Goal: Information Seeking & Learning: Check status

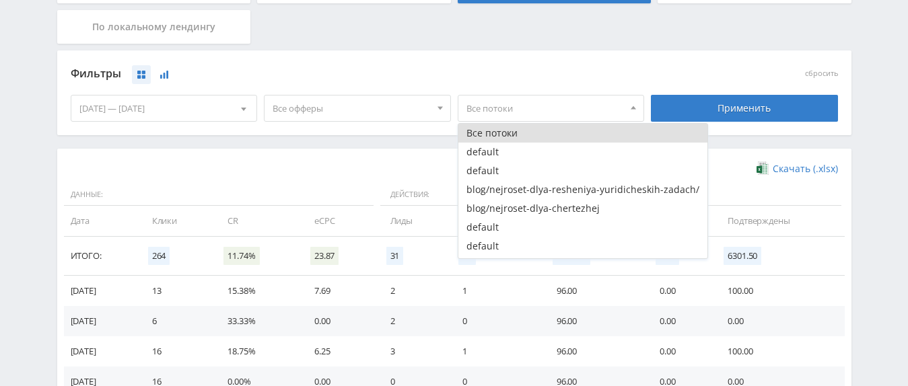
click at [172, 73] on button at bounding box center [164, 74] width 19 height 19
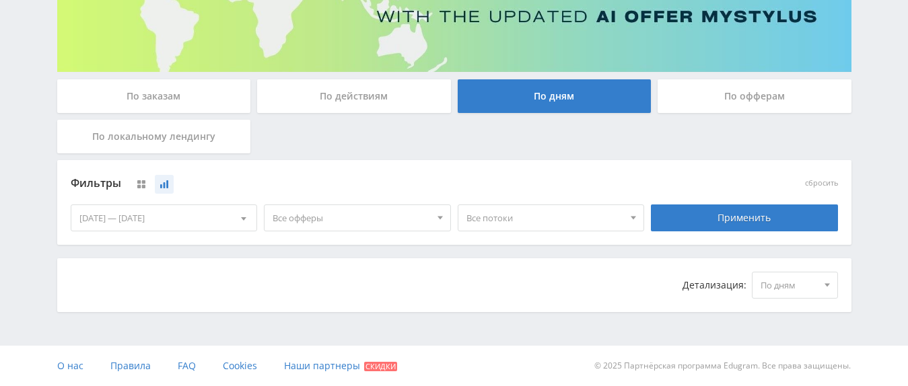
scroll to position [195, 0]
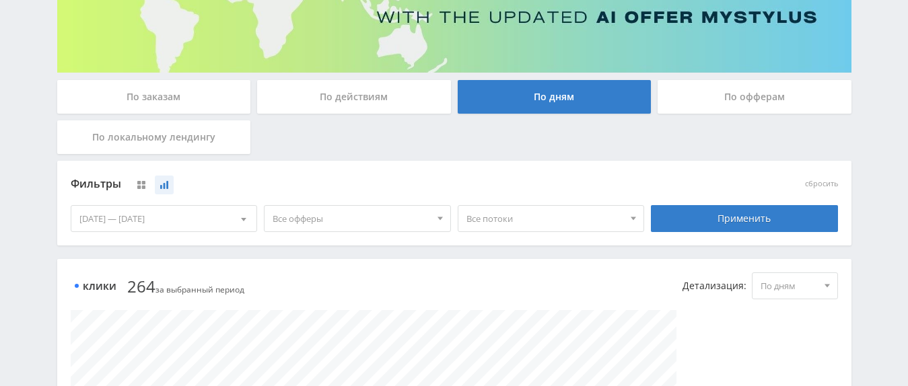
click at [508, 213] on span "Все потоки" at bounding box center [545, 219] width 158 height 26
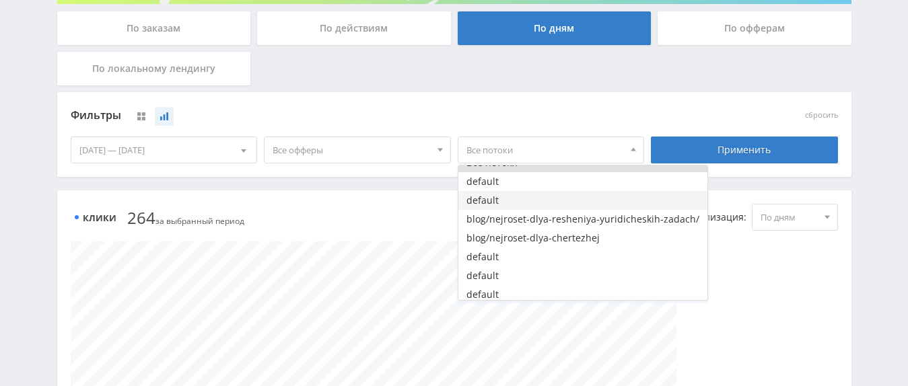
scroll to position [20, 0]
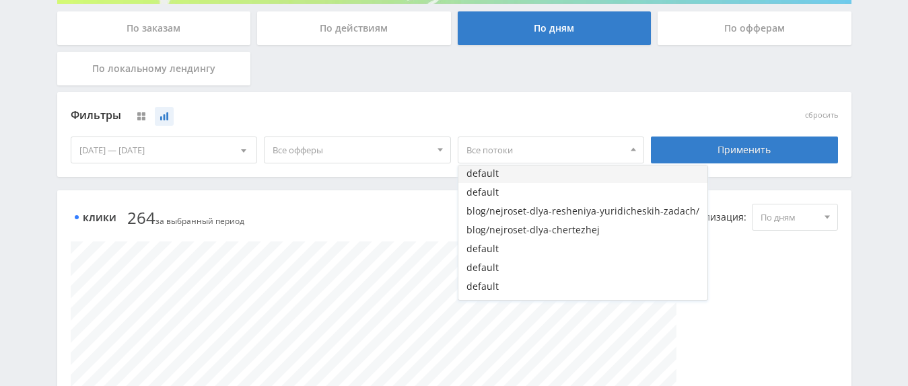
click at [510, 179] on button "default" at bounding box center [582, 173] width 249 height 19
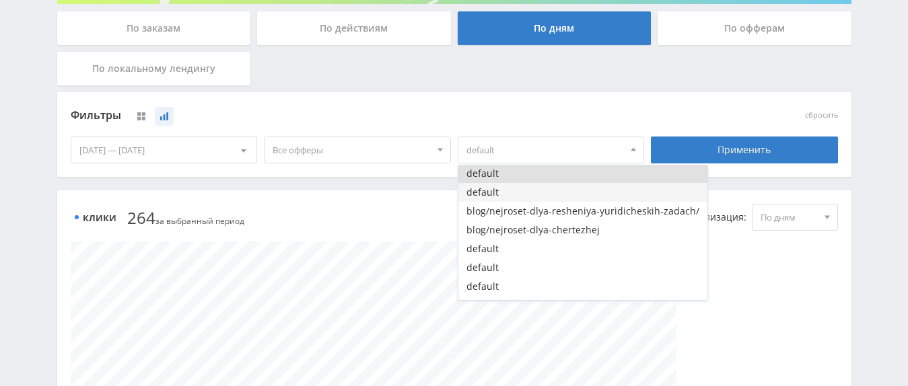
click at [513, 193] on button "default" at bounding box center [582, 192] width 249 height 19
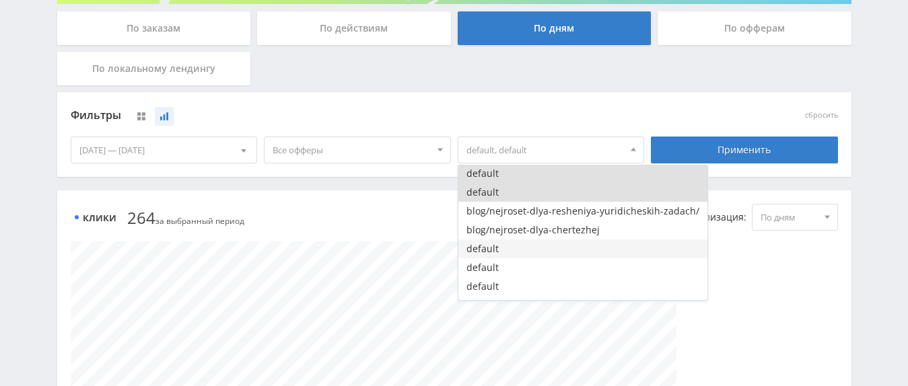
click at [500, 254] on button "default" at bounding box center [582, 249] width 249 height 19
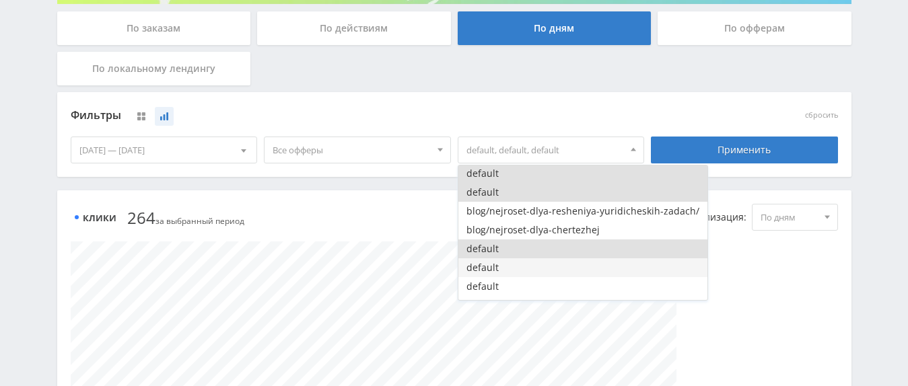
click at [499, 271] on button "default" at bounding box center [582, 267] width 249 height 19
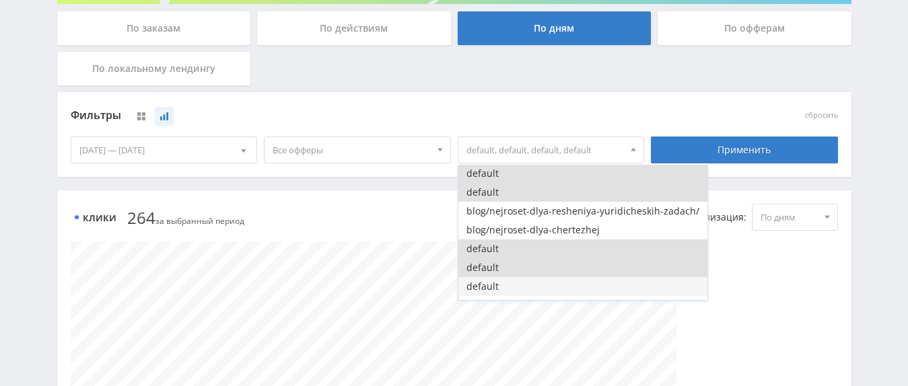
click at [497, 287] on button "default" at bounding box center [582, 286] width 249 height 19
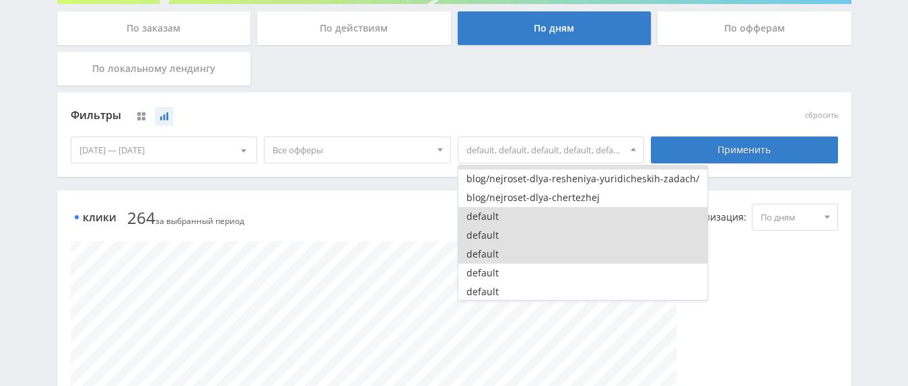
scroll to position [66, 0]
click at [497, 262] on button "default" at bounding box center [582, 271] width 249 height 19
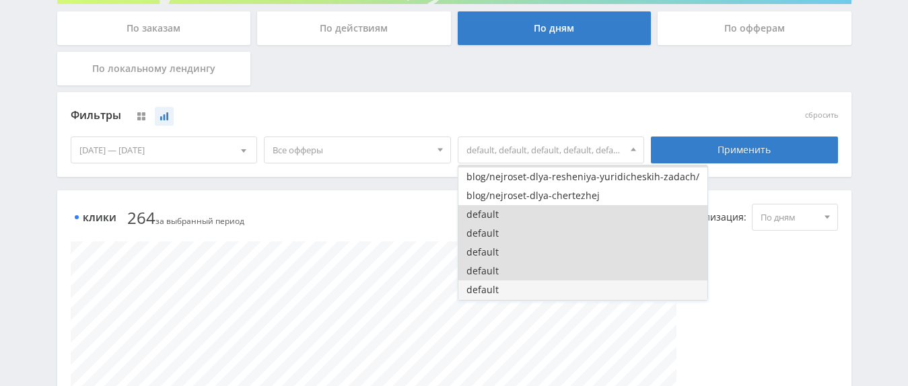
click at [499, 281] on button "default" at bounding box center [582, 290] width 249 height 19
click at [168, 148] on div "[DATE] — [DATE]" at bounding box center [164, 150] width 186 height 26
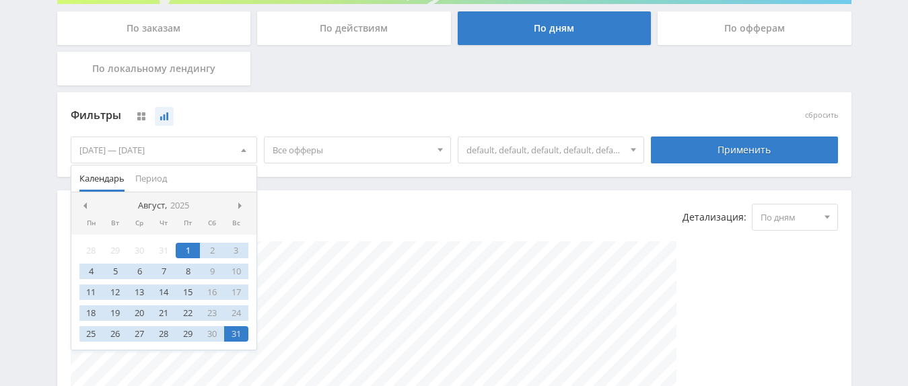
click at [316, 152] on span "Все офферы" at bounding box center [352, 150] width 158 height 26
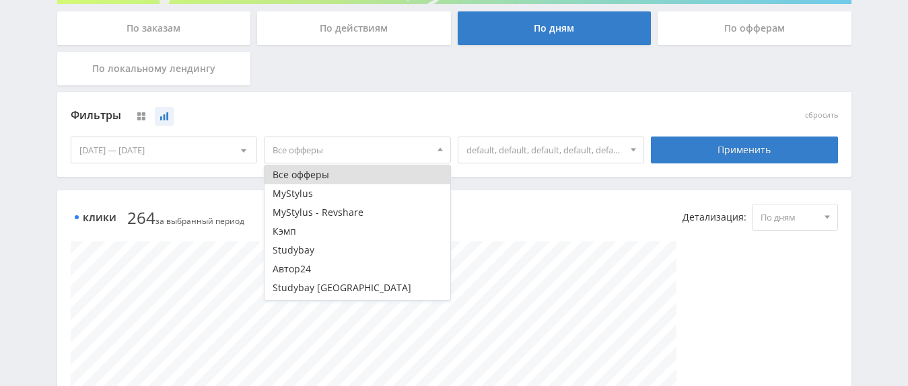
click at [219, 145] on div "[DATE] — [DATE]" at bounding box center [164, 150] width 186 height 26
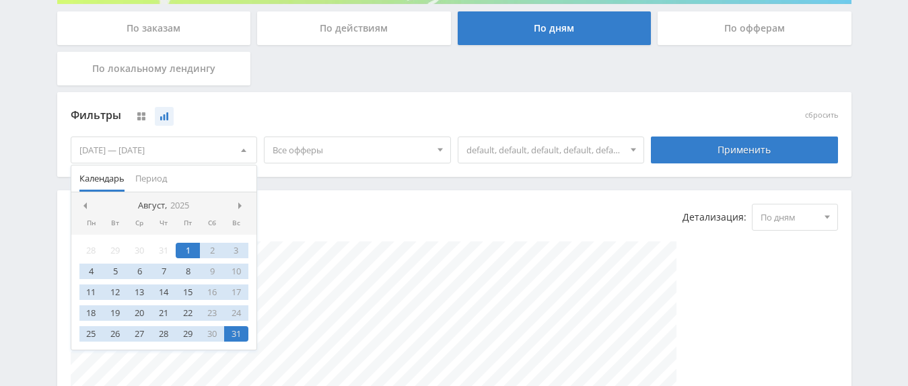
click at [362, 151] on span "Все офферы" at bounding box center [352, 150] width 158 height 26
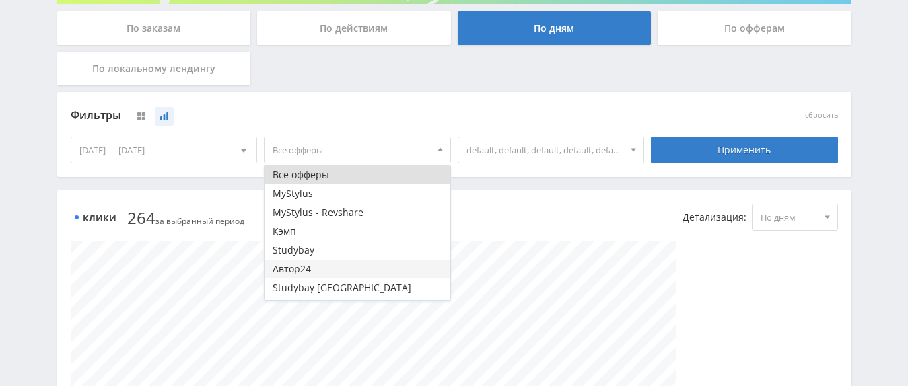
click at [324, 269] on button "Автор24" at bounding box center [358, 269] width 186 height 19
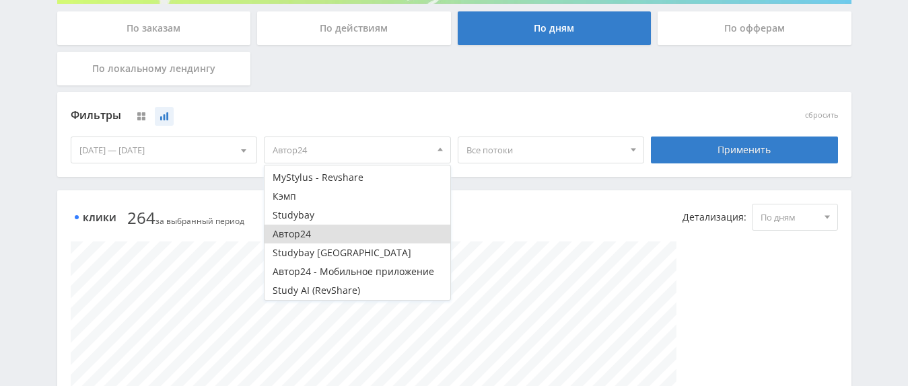
scroll to position [36, 0]
click at [524, 147] on span "Все потоки" at bounding box center [545, 150] width 158 height 26
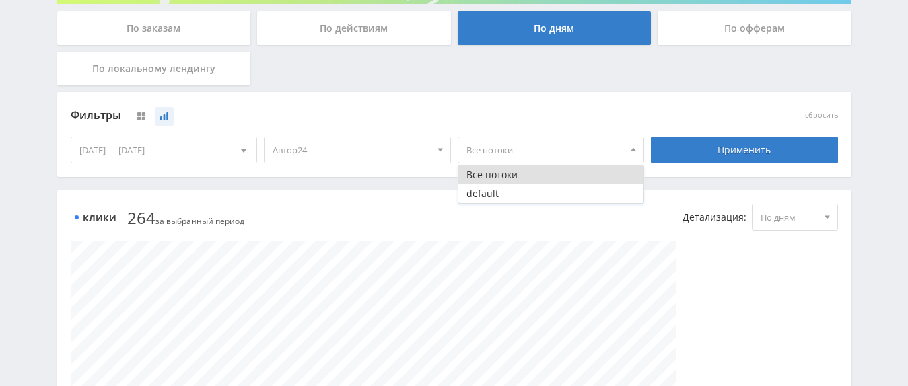
click at [409, 153] on span "Автор24" at bounding box center [352, 150] width 158 height 26
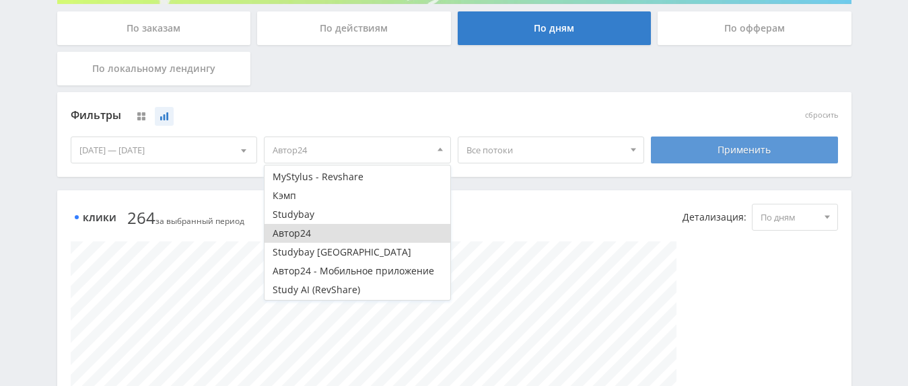
click at [723, 157] on div "Применить" at bounding box center [744, 150] width 187 height 27
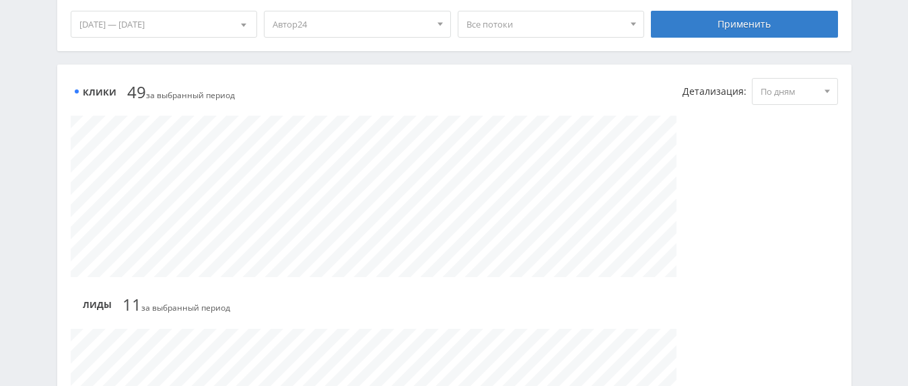
scroll to position [115, 0]
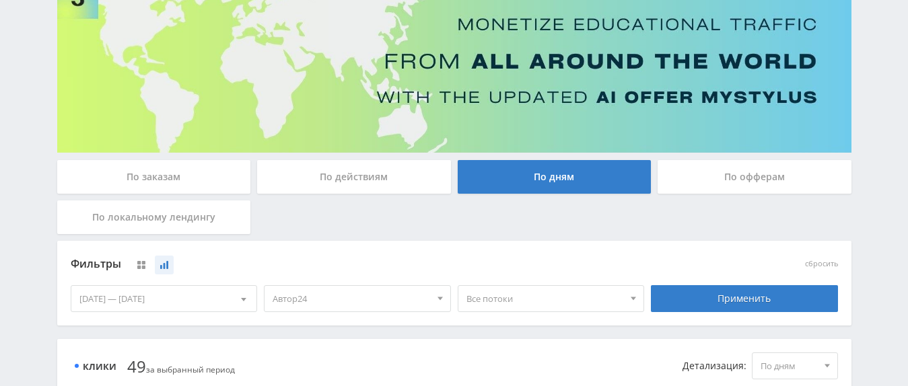
click at [398, 294] on span "Автор24" at bounding box center [352, 299] width 158 height 26
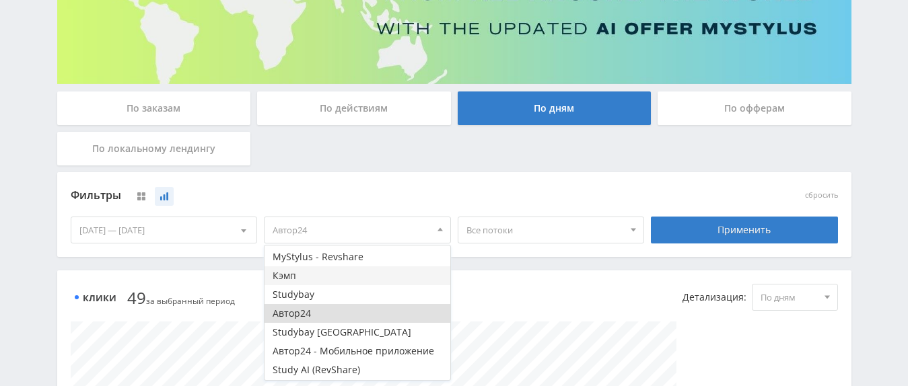
scroll to position [252, 0]
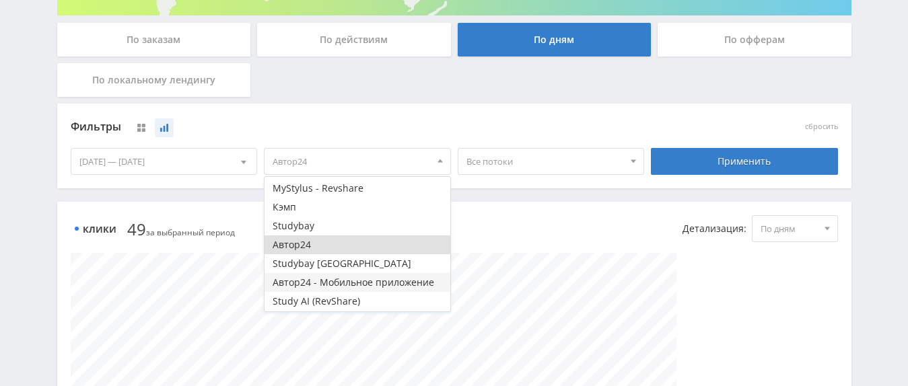
click at [357, 282] on button "Автор24 - Мобильное приложение" at bounding box center [358, 282] width 186 height 19
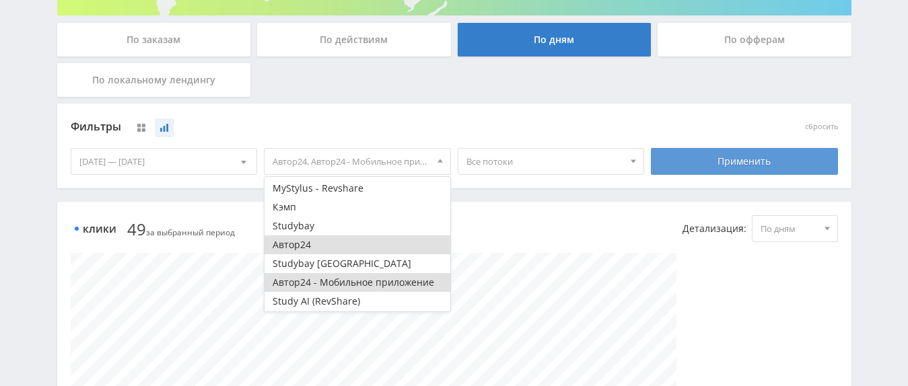
click at [730, 158] on div "Применить" at bounding box center [744, 161] width 187 height 27
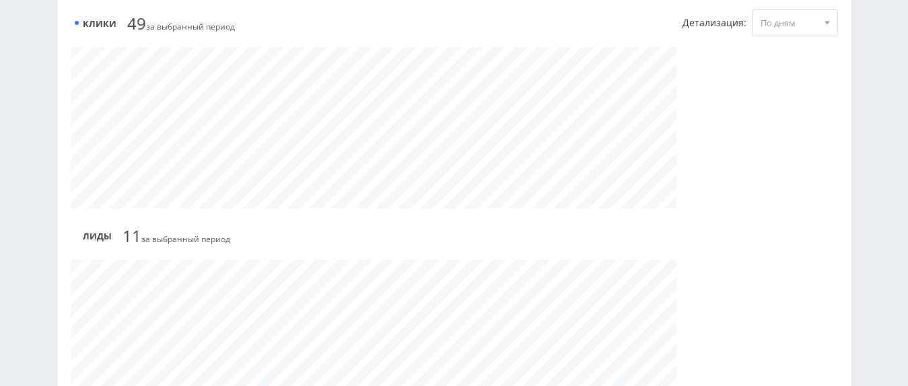
scroll to position [184, 0]
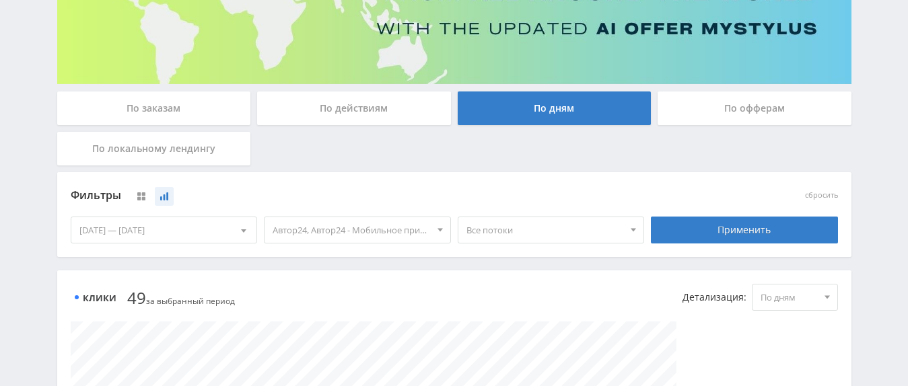
click at [518, 223] on span "Все потоки" at bounding box center [545, 230] width 158 height 26
click at [335, 251] on div "Фильтры сбросить 01.08.2025 — 31.08.2025 Календарь Период Август, 2025 Пн Вт Ср…" at bounding box center [454, 214] width 794 height 85
click at [358, 224] on span "Автор24, Автор24 - Мобильное приложение" at bounding box center [352, 230] width 158 height 26
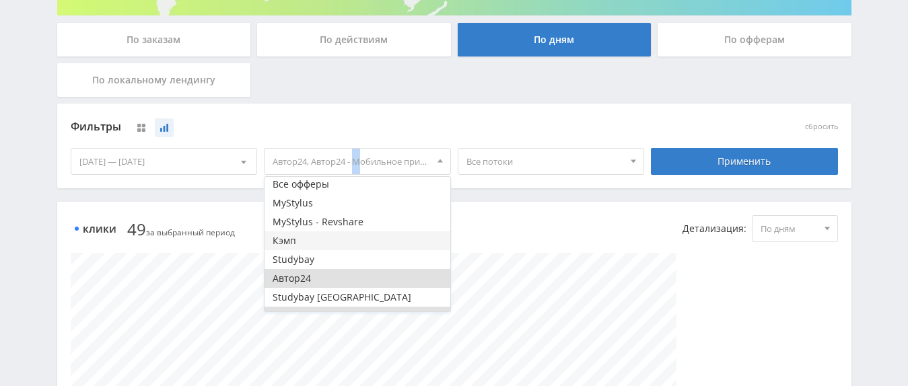
scroll to position [0, 0]
click at [312, 259] on button "Studybay" at bounding box center [358, 261] width 186 height 19
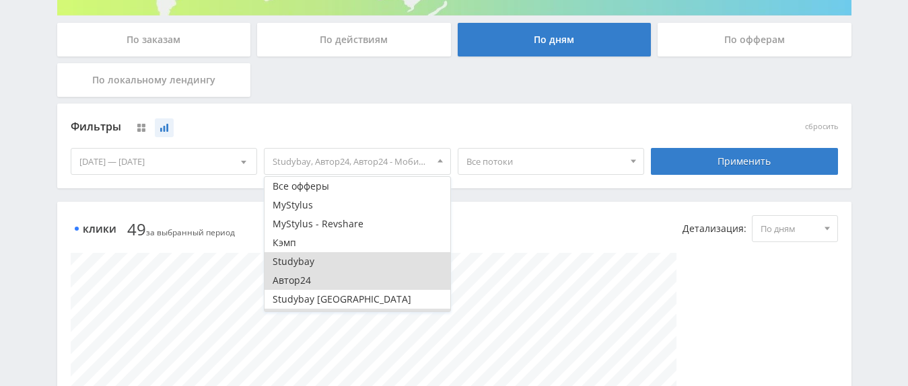
click at [303, 283] on button "Автор24" at bounding box center [358, 280] width 186 height 19
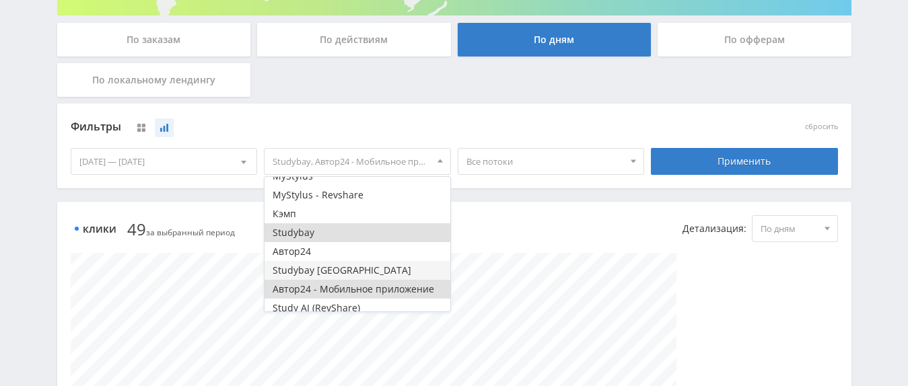
scroll to position [36, 0]
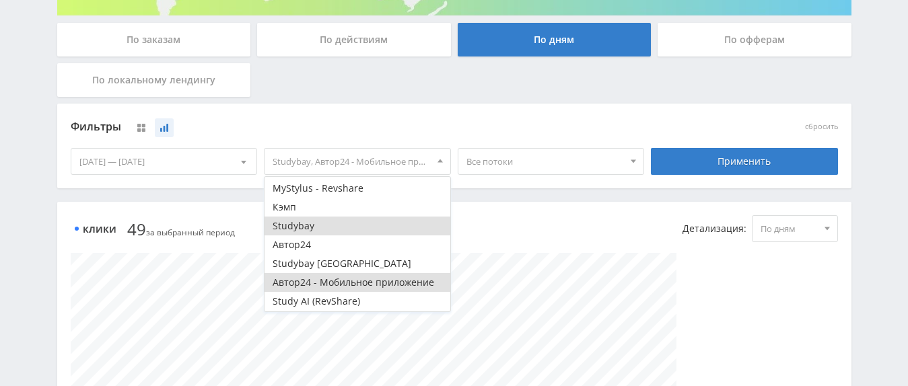
click at [312, 279] on button "Автор24 - Мобильное приложение" at bounding box center [358, 282] width 186 height 19
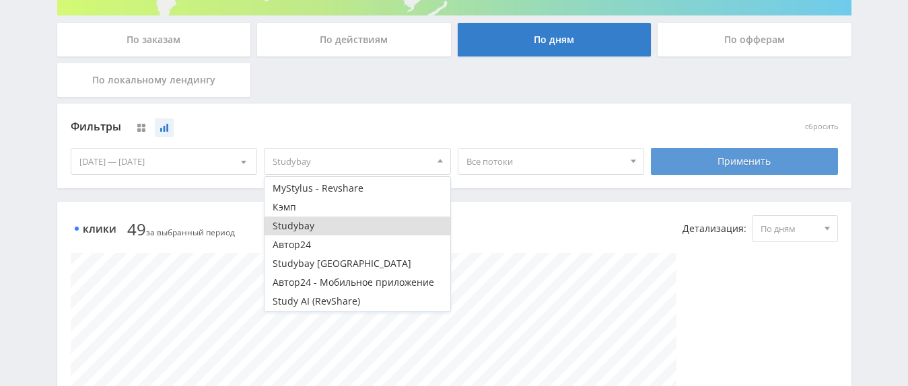
click at [738, 155] on div "Применить" at bounding box center [744, 161] width 187 height 27
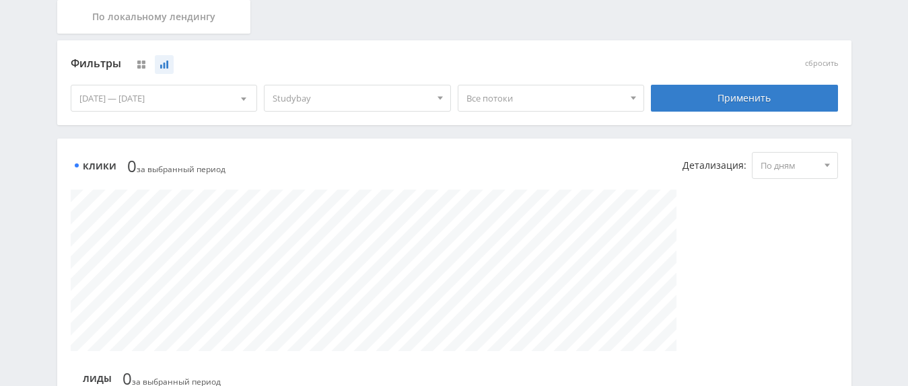
scroll to position [252, 0]
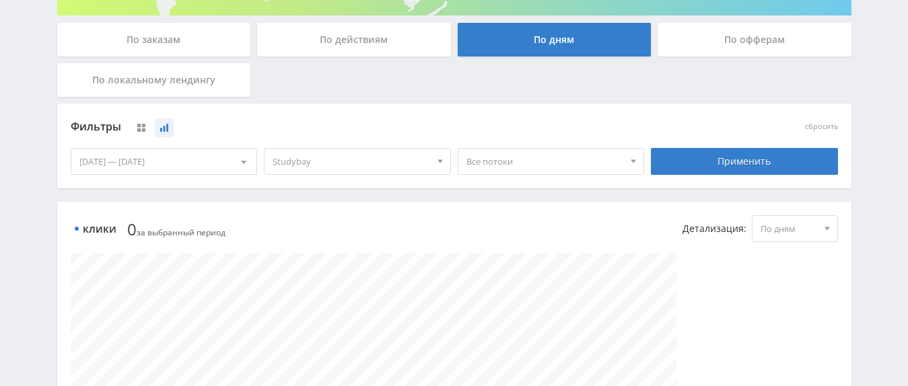
click at [497, 166] on span "Все потоки" at bounding box center [545, 162] width 158 height 26
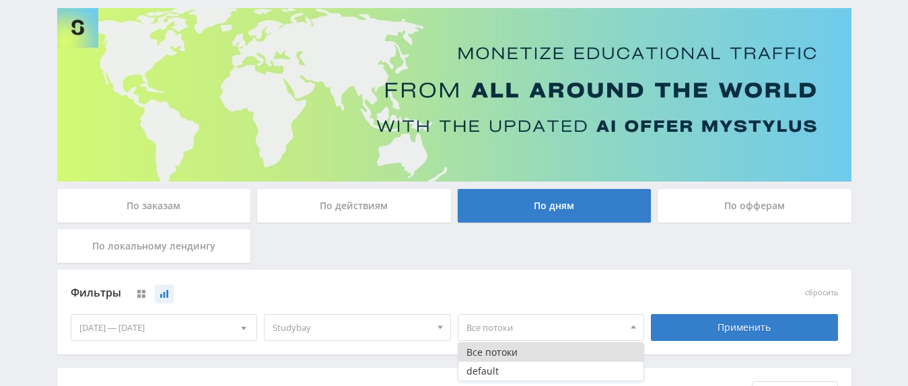
scroll to position [275, 0]
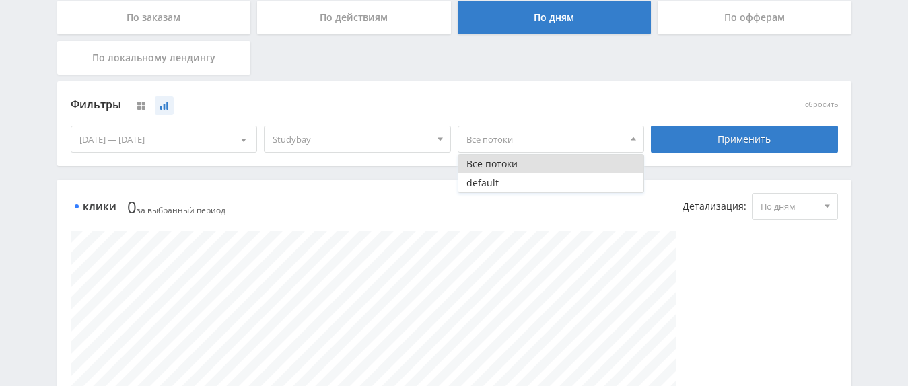
click at [152, 142] on div "[DATE] — [DATE]" at bounding box center [164, 140] width 186 height 26
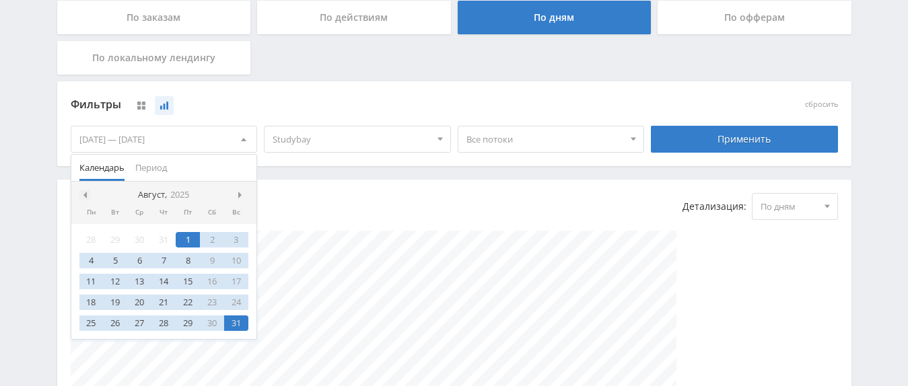
click at [87, 196] on div at bounding box center [84, 195] width 11 height 11
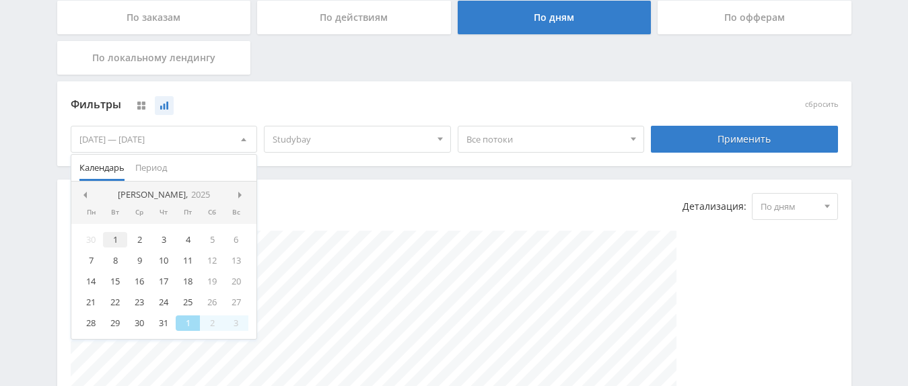
click at [118, 240] on div "1" at bounding box center [115, 239] width 24 height 15
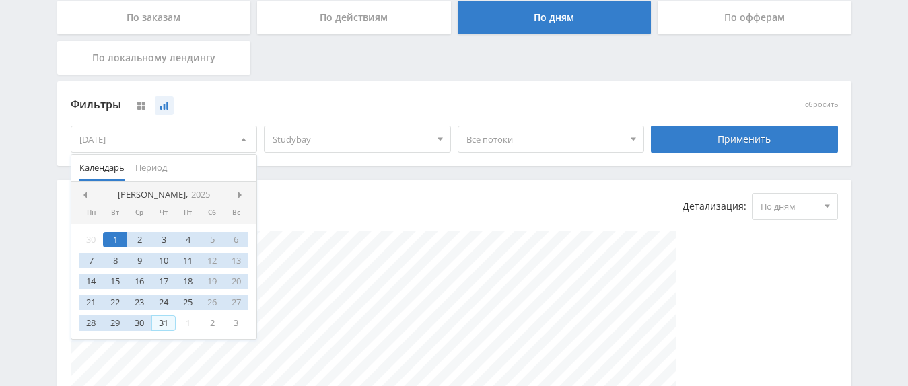
click at [162, 319] on div "31" at bounding box center [163, 323] width 24 height 15
click at [761, 155] on div "Применить" at bounding box center [745, 139] width 194 height 38
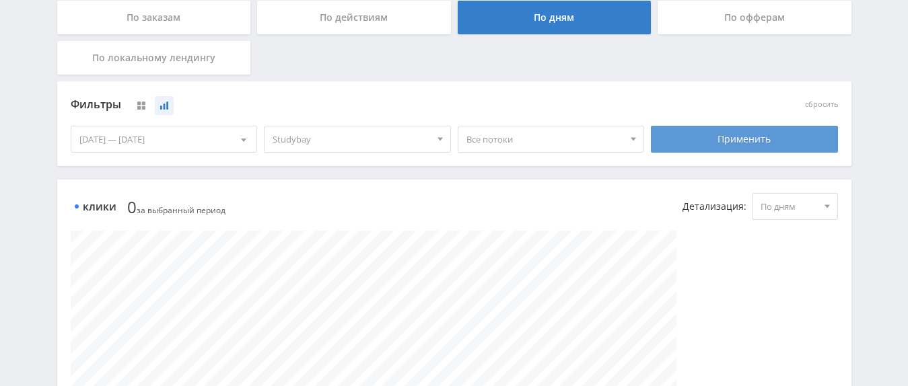
click at [760, 142] on div "Применить" at bounding box center [744, 139] width 187 height 27
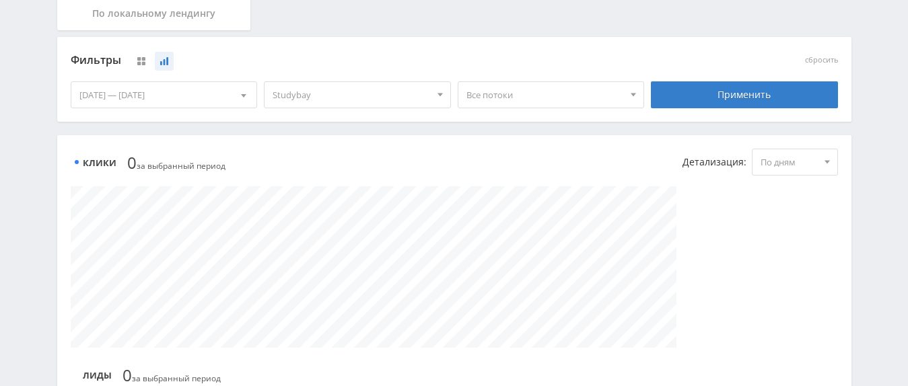
scroll to position [206, 0]
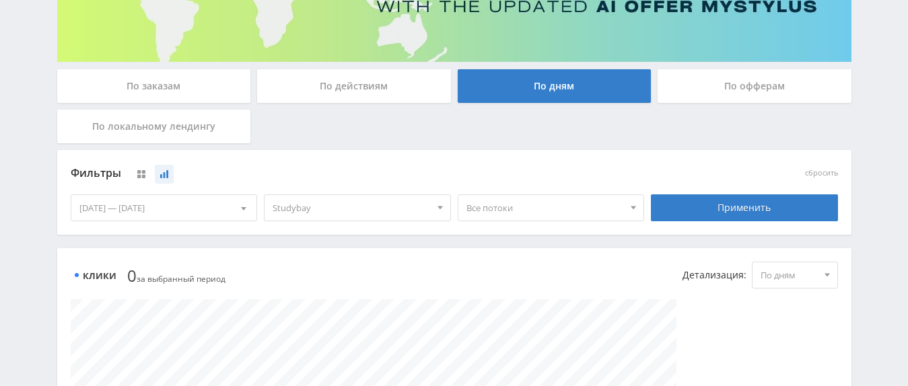
click at [551, 210] on span "Все потоки" at bounding box center [545, 208] width 158 height 26
click at [379, 214] on span "Studybay" at bounding box center [352, 208] width 158 height 26
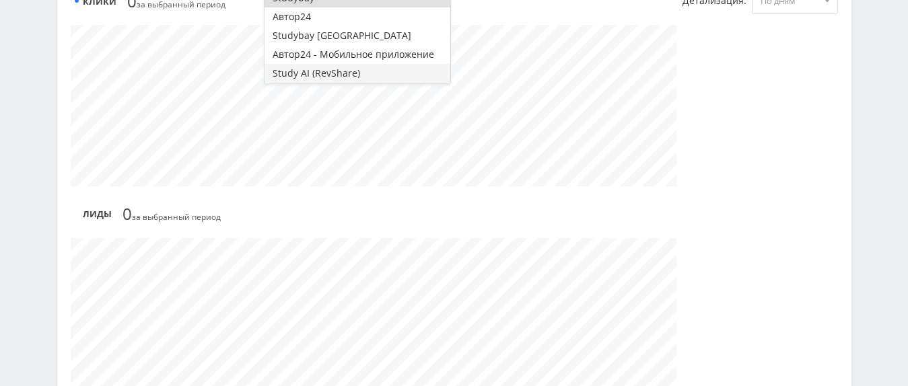
scroll to position [15, 0]
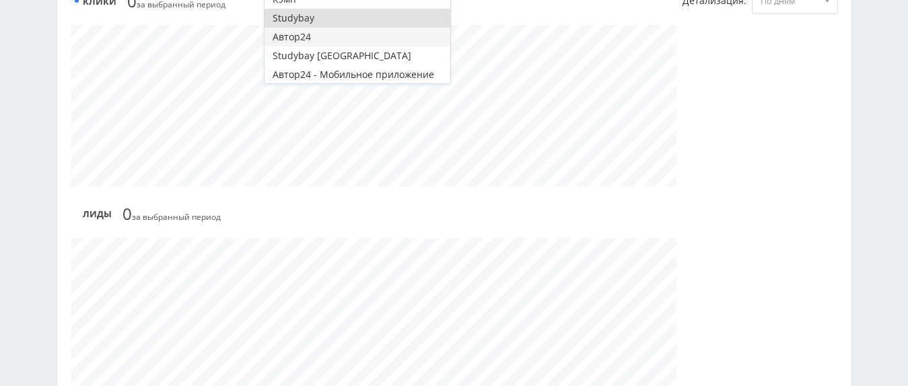
click at [290, 32] on button "Автор24" at bounding box center [358, 37] width 186 height 19
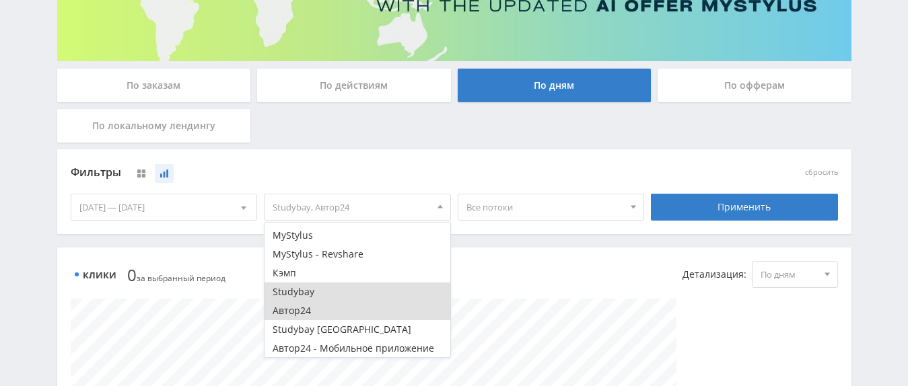
scroll to position [206, 0]
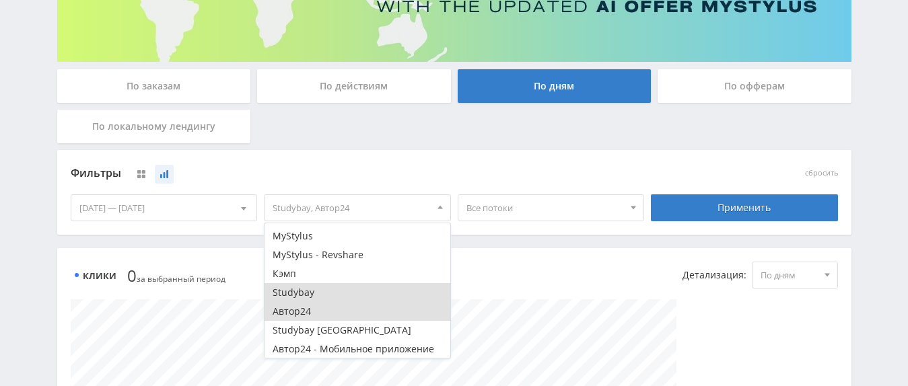
click at [307, 291] on button "Studybay" at bounding box center [358, 292] width 186 height 19
click at [586, 211] on span "Все потоки" at bounding box center [545, 208] width 158 height 26
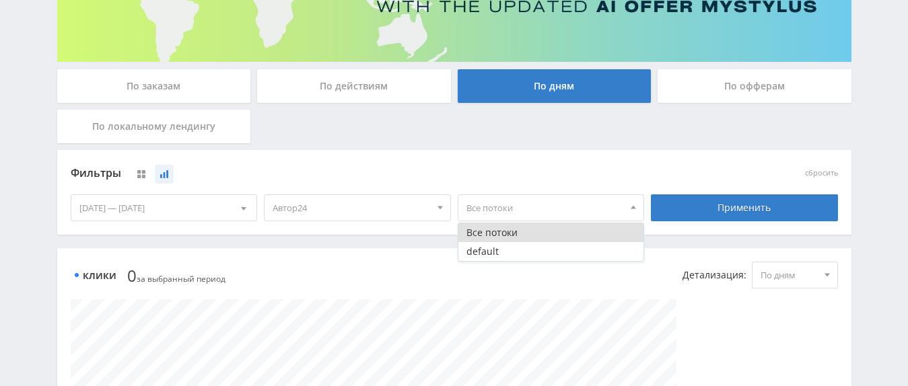
click at [664, 160] on div "Фильтры сбросить" at bounding box center [454, 173] width 774 height 31
click at [182, 213] on div "01.07.2025 — 31.07.2025" at bounding box center [164, 208] width 186 height 26
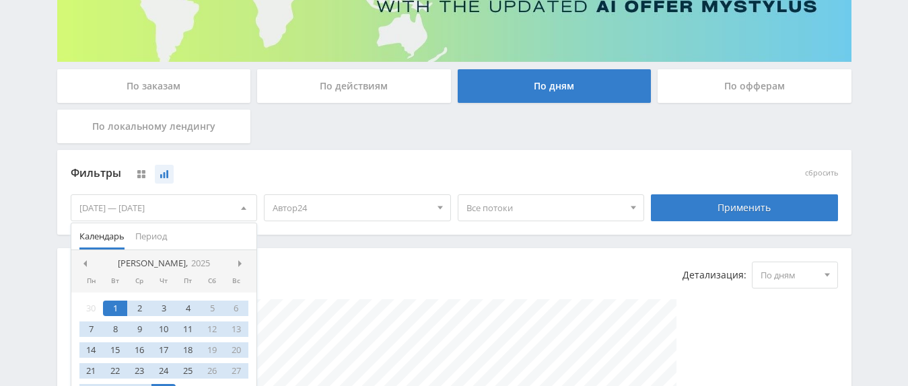
click at [296, 168] on div "Фильтры" at bounding box center [358, 174] width 574 height 20
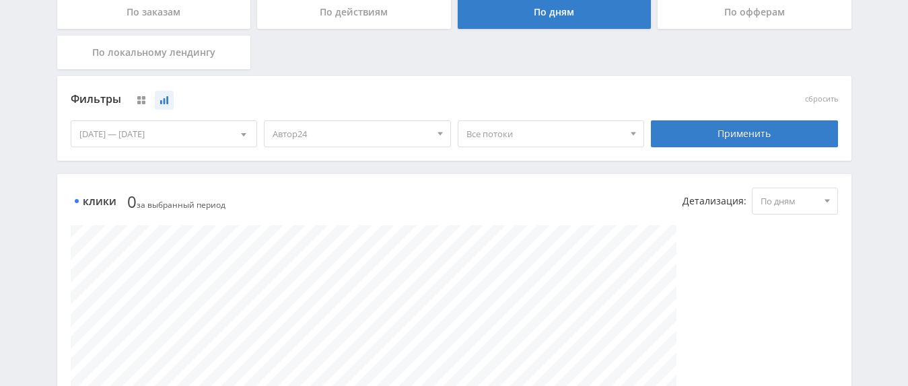
scroll to position [343, 0]
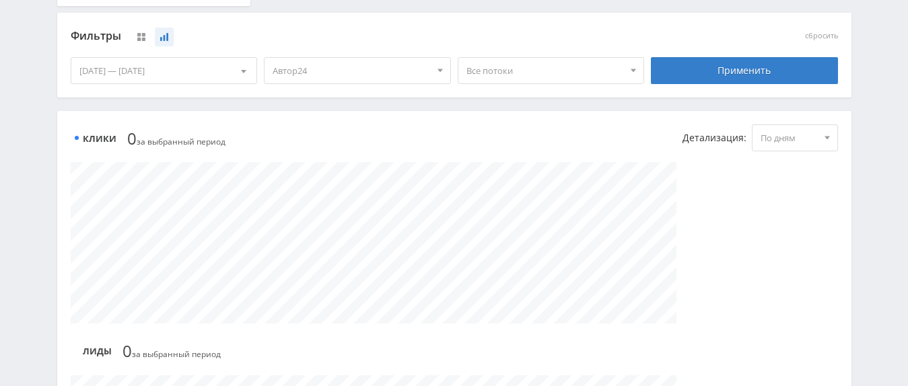
click at [498, 68] on span "Все потоки" at bounding box center [545, 71] width 158 height 26
click at [139, 38] on button at bounding box center [141, 37] width 19 height 19
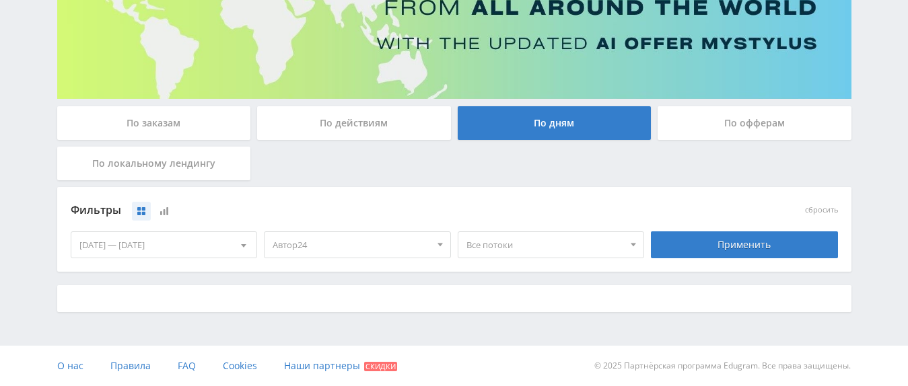
scroll to position [168, 0]
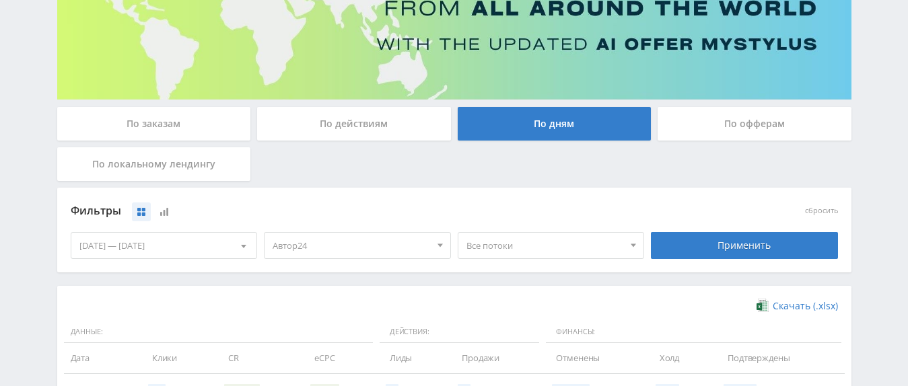
drag, startPoint x: 206, startPoint y: 258, endPoint x: 206, endPoint y: 250, distance: 8.1
click at [206, 256] on div "01.07.2025 — 31.07.2025" at bounding box center [164, 246] width 186 height 26
click at [206, 250] on div "01.07.2025 — 31.07.2025" at bounding box center [164, 246] width 186 height 26
click at [205, 247] on div "01.07.2025 — 31.07.2025" at bounding box center [164, 246] width 186 height 26
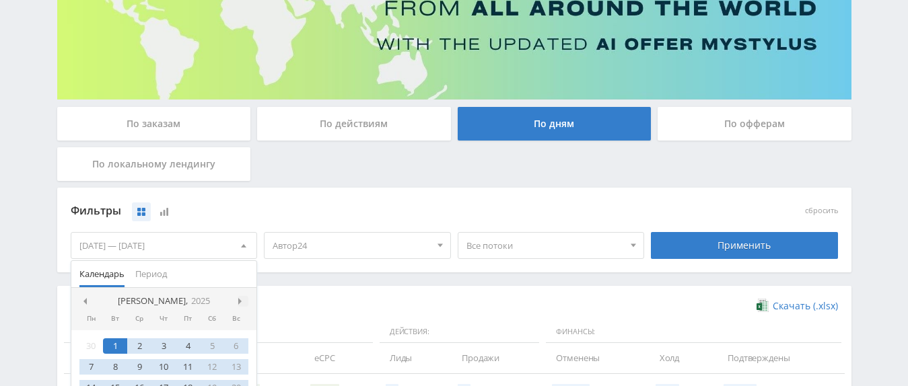
click at [244, 298] on span at bounding box center [241, 301] width 7 height 7
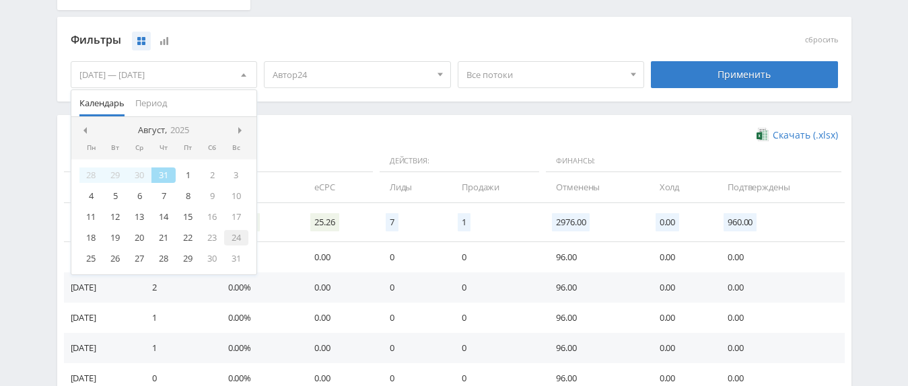
scroll to position [374, 0]
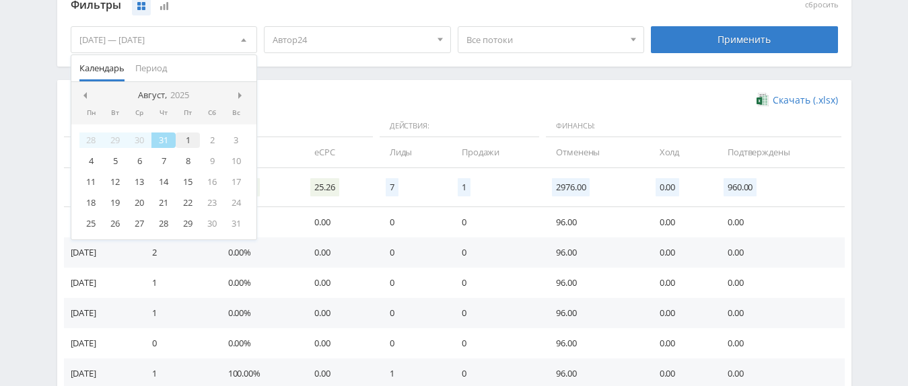
click at [190, 143] on div "1" at bounding box center [188, 140] width 24 height 15
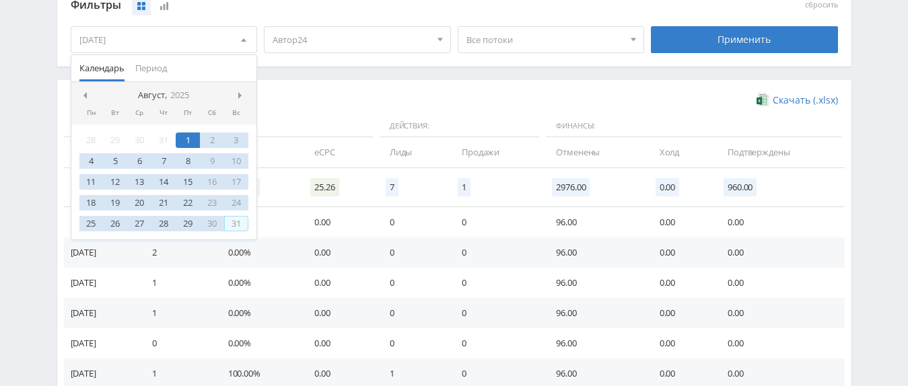
click at [240, 224] on div "31" at bounding box center [236, 223] width 24 height 15
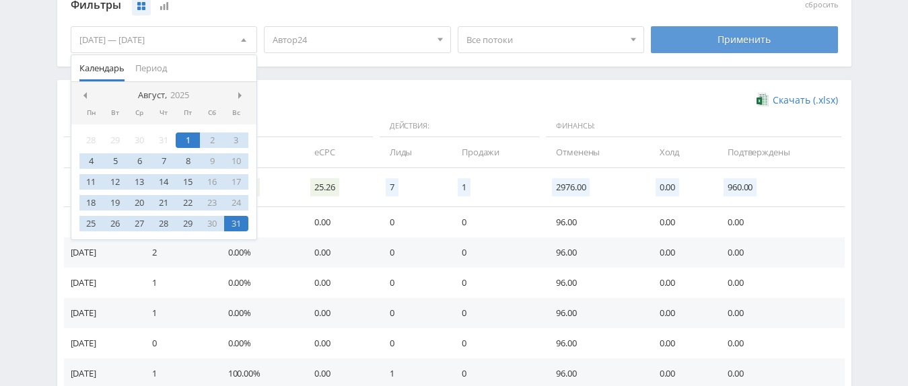
click at [737, 45] on div "Применить" at bounding box center [744, 39] width 187 height 27
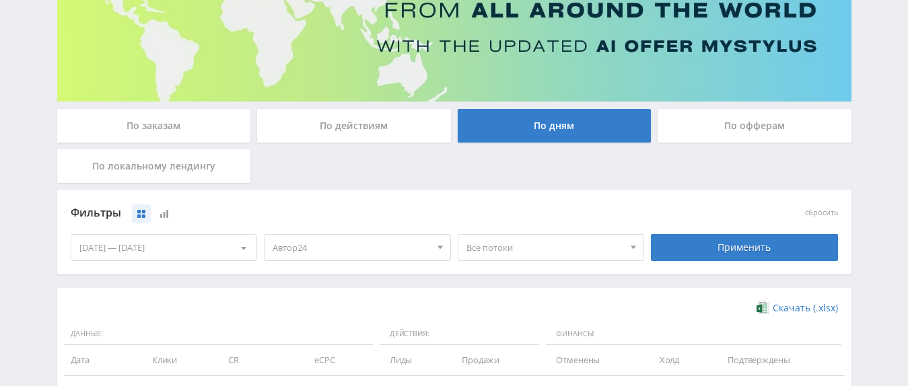
scroll to position [69, 0]
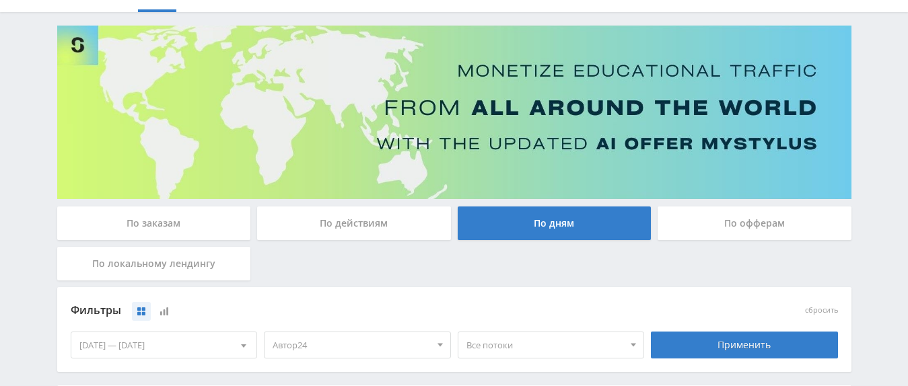
click at [806, 216] on div "По офферам" at bounding box center [755, 224] width 194 height 34
click at [0, 0] on input "По офферам" at bounding box center [0, 0] width 0 height 0
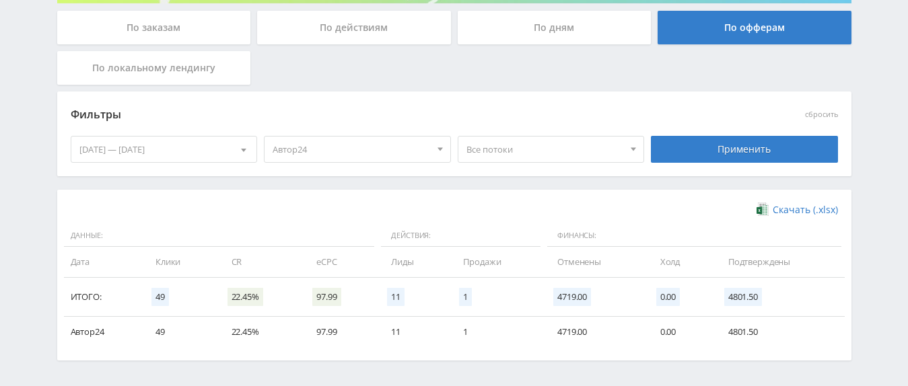
scroll to position [107, 0]
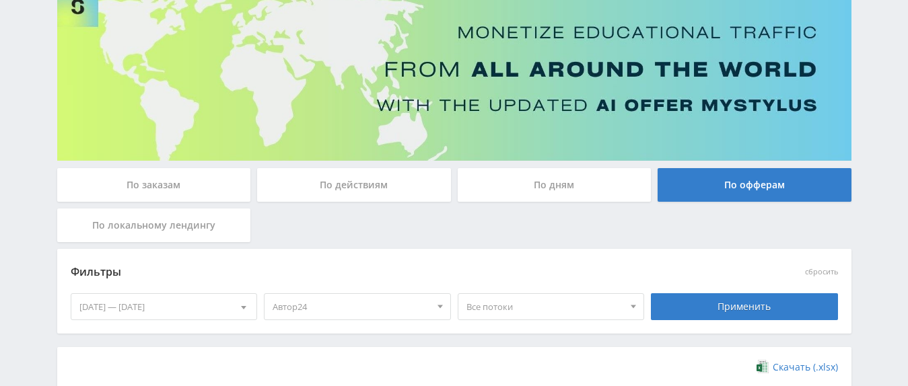
click at [523, 189] on div "По дням" at bounding box center [555, 185] width 194 height 34
click at [0, 0] on input "По дням" at bounding box center [0, 0] width 0 height 0
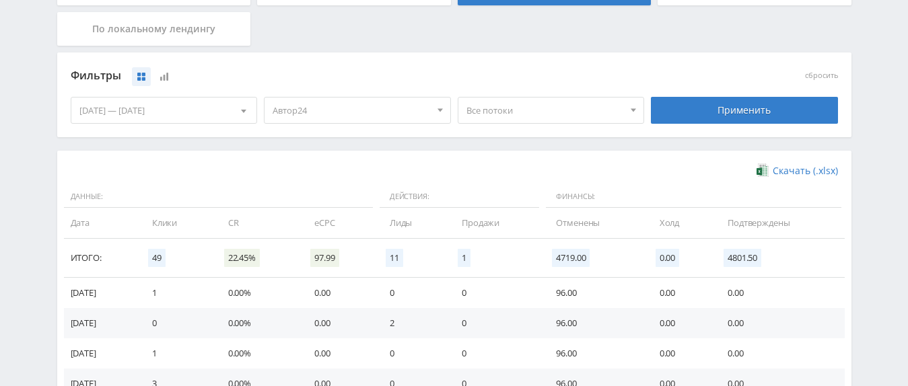
scroll to position [244, 0]
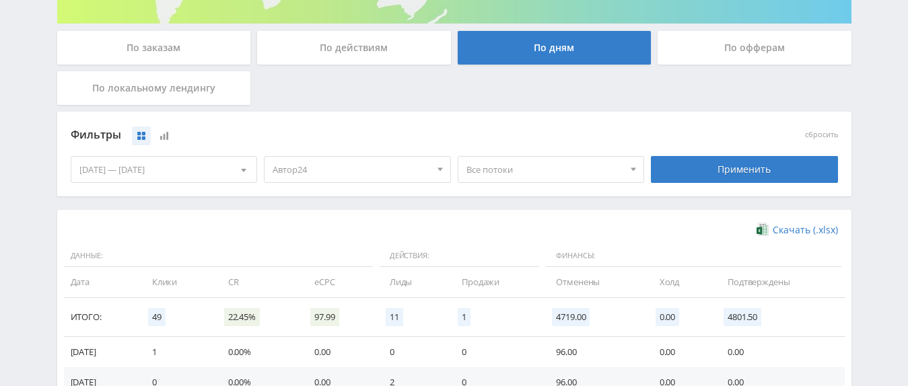
click at [526, 161] on span "Все потоки" at bounding box center [545, 170] width 158 height 26
click at [517, 135] on div "Фильтры" at bounding box center [358, 135] width 574 height 20
click at [333, 181] on span "Автор24" at bounding box center [352, 170] width 158 height 26
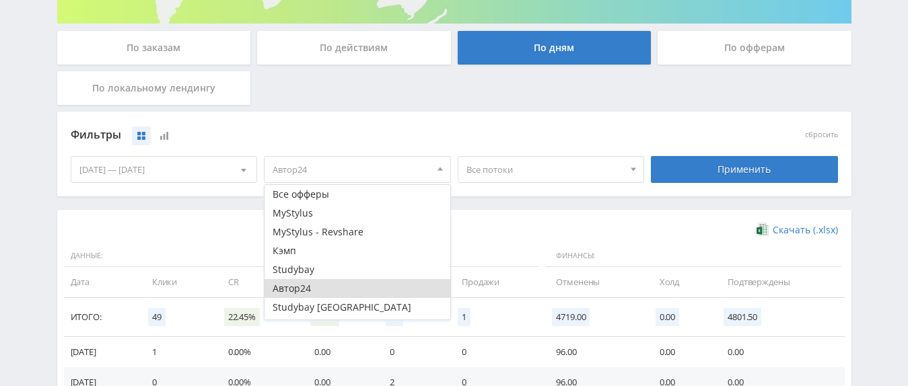
scroll to position [15, 0]
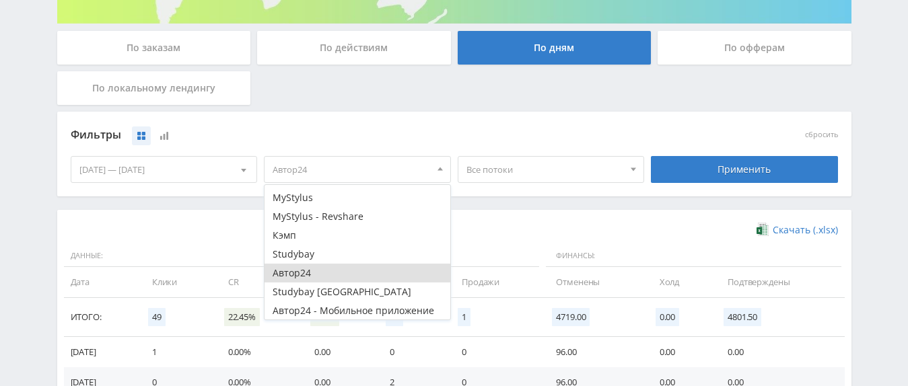
click at [304, 273] on button "Автор24" at bounding box center [358, 273] width 186 height 19
click at [555, 170] on span "Все потоки" at bounding box center [545, 170] width 158 height 26
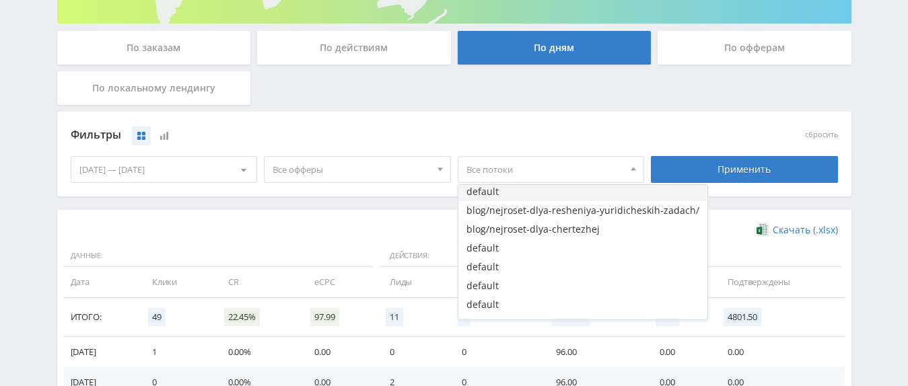
scroll to position [66, 0]
click at [522, 94] on div "По заказам По действиям По дням По офферам По локальному лендингу" at bounding box center [454, 71] width 801 height 81
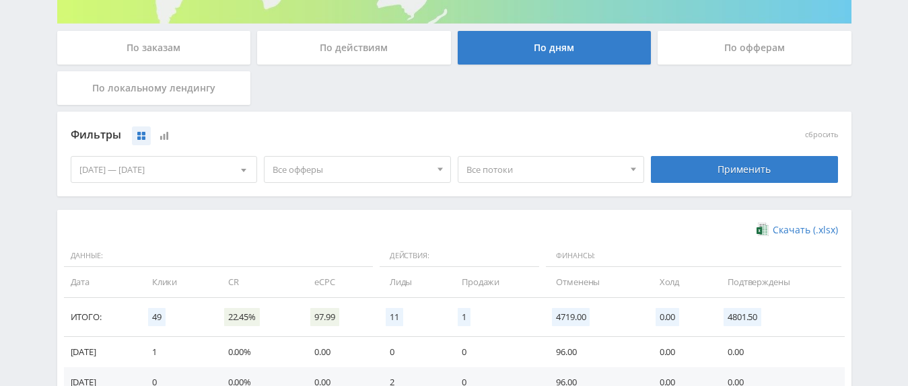
click at [809, 106] on div "По заказам По действиям По дням По офферам По локальному лендингу" at bounding box center [454, 71] width 801 height 81
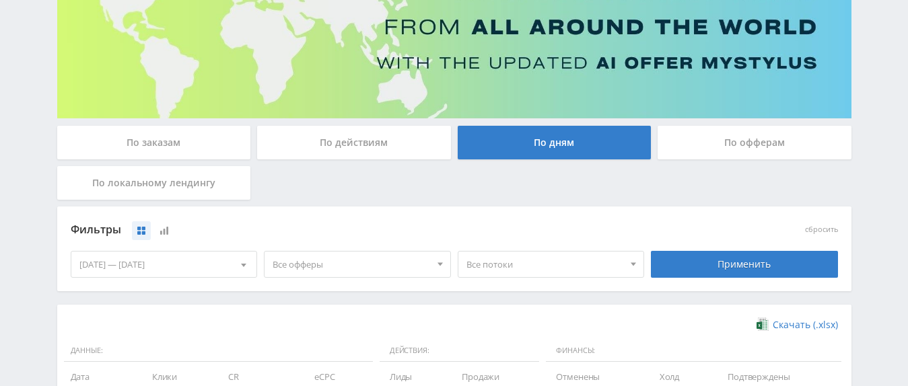
scroll to position [0, 0]
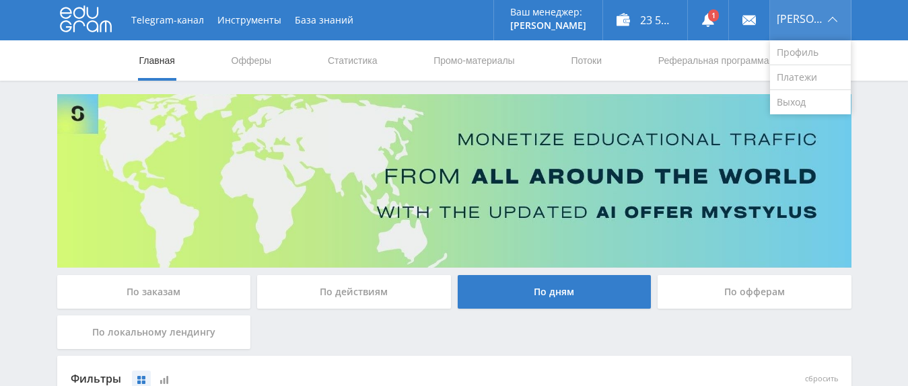
click at [843, 20] on div "[PERSON_NAME]" at bounding box center [810, 20] width 81 height 40
click at [827, 18] on div "[PERSON_NAME]" at bounding box center [810, 20] width 81 height 40
click at [802, 96] on link "Выход" at bounding box center [810, 102] width 81 height 24
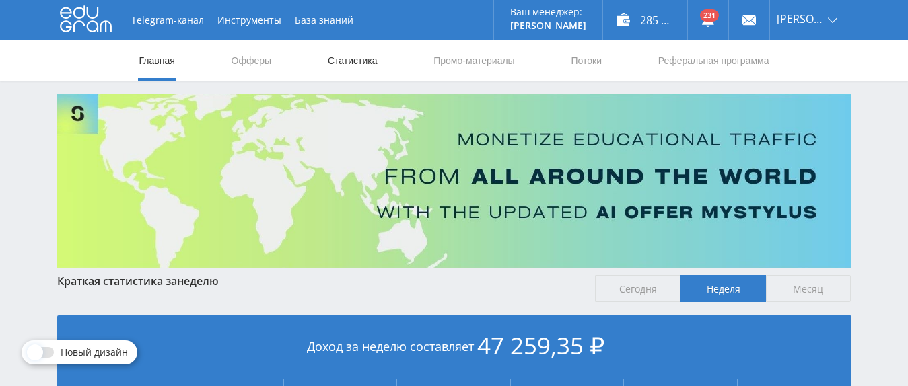
click at [346, 60] on link "Статистика" at bounding box center [352, 60] width 53 height 40
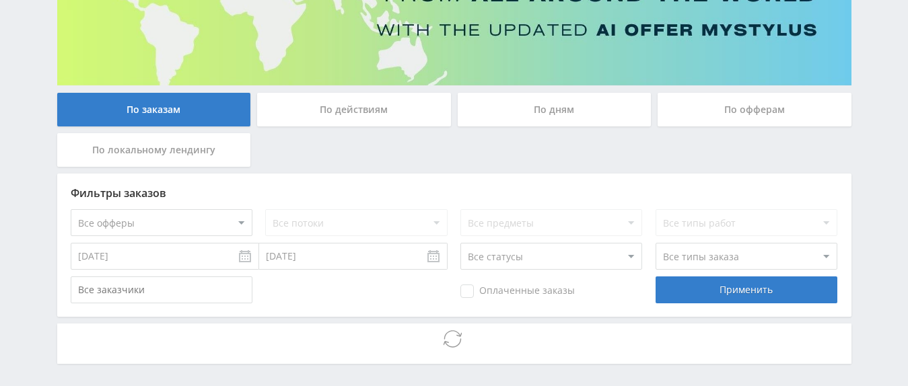
scroll to position [206, 0]
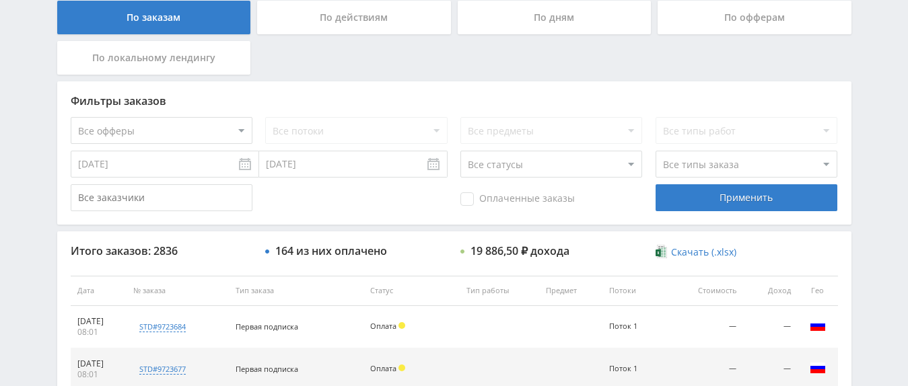
click at [525, 26] on div "По дням" at bounding box center [555, 18] width 194 height 34
click at [0, 0] on input "По дням" at bounding box center [0, 0] width 0 height 0
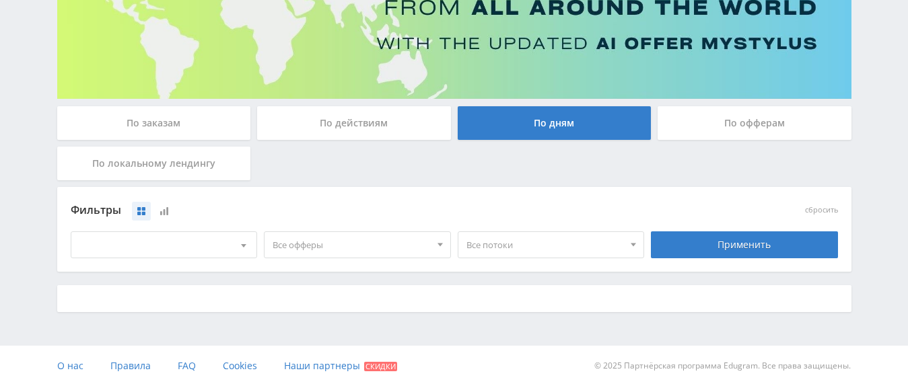
scroll to position [168, 0]
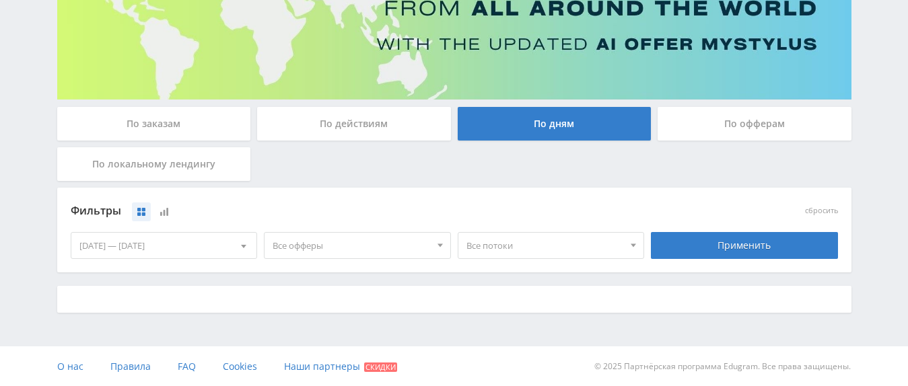
click at [205, 244] on div "[DATE] — [DATE]" at bounding box center [164, 246] width 186 height 26
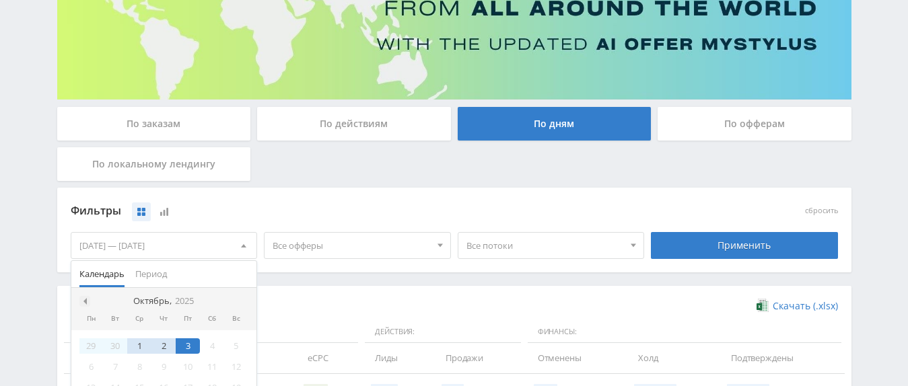
click at [88, 300] on nav "Октябрь, 2025" at bounding box center [164, 301] width 186 height 27
click at [86, 300] on span at bounding box center [83, 301] width 7 height 7
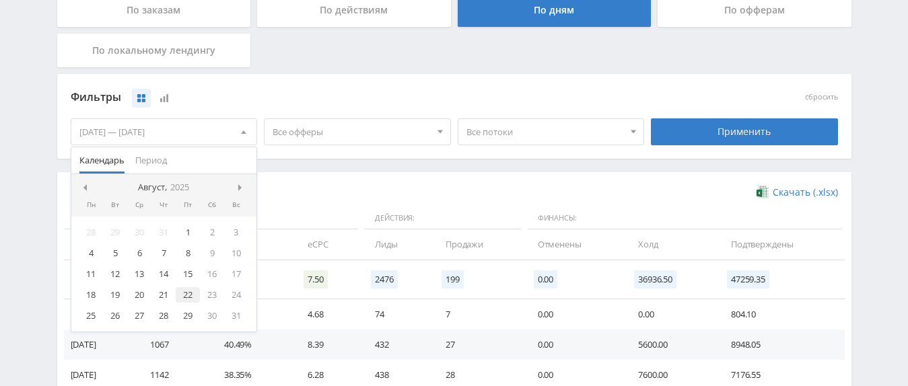
scroll to position [306, 0]
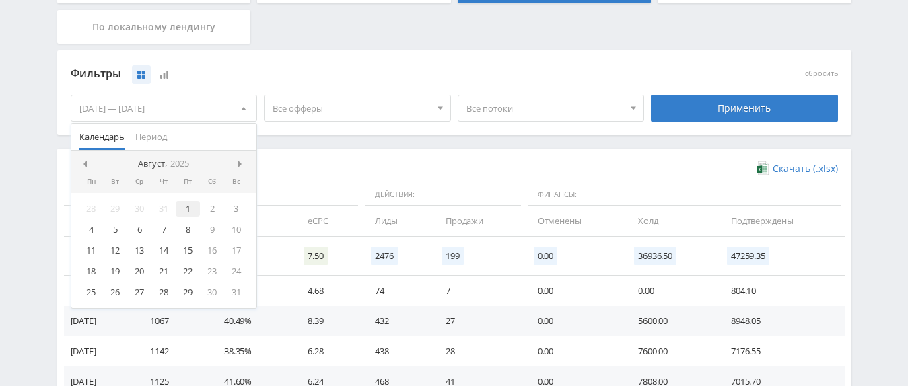
click at [190, 207] on div "1" at bounding box center [188, 208] width 24 height 15
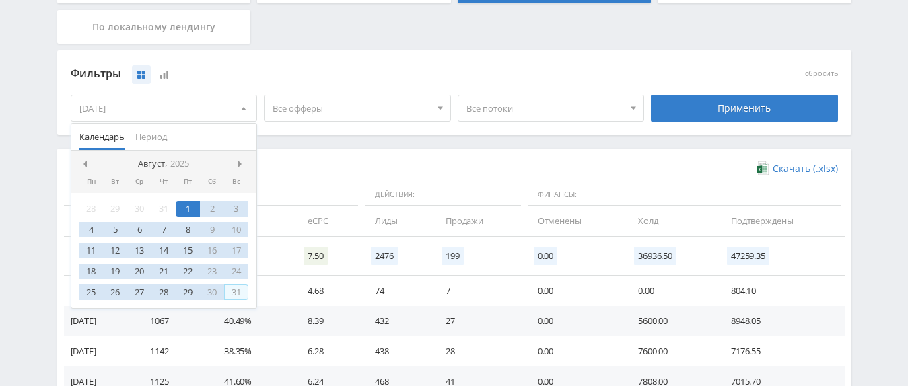
click at [234, 289] on div "31" at bounding box center [236, 292] width 24 height 15
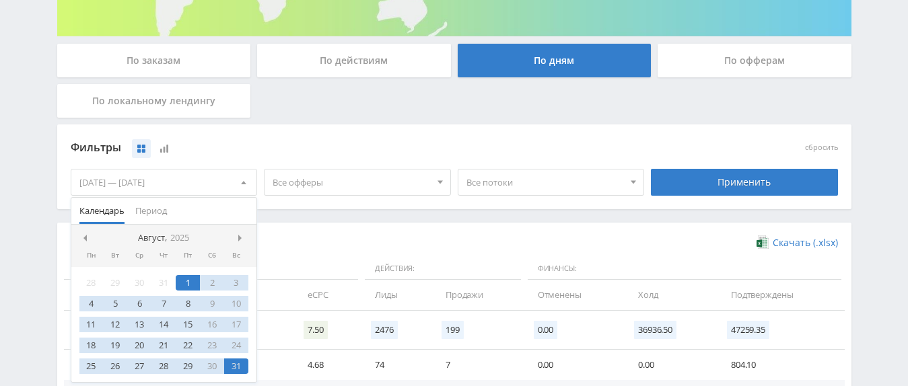
scroll to position [168, 0]
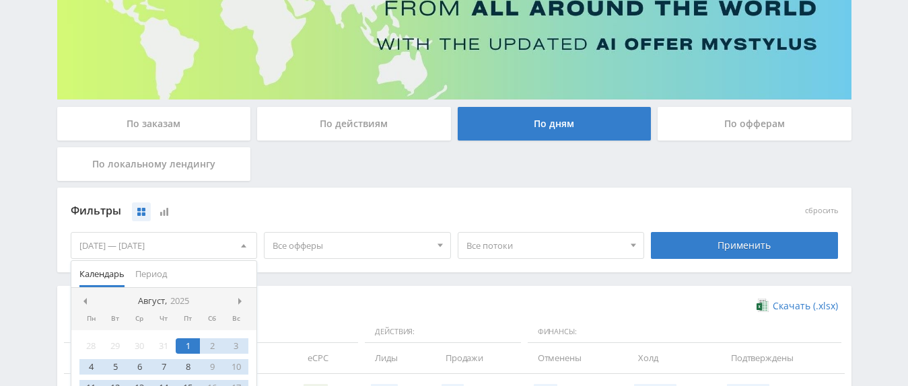
click at [380, 243] on span "Все офферы" at bounding box center [352, 246] width 158 height 26
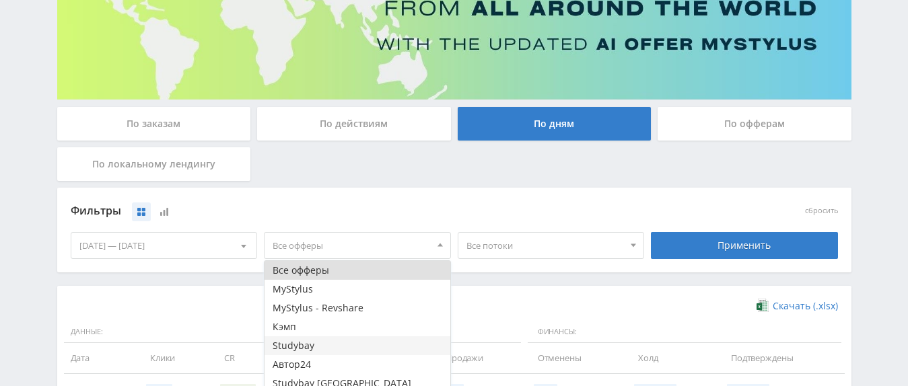
drag, startPoint x: 312, startPoint y: 363, endPoint x: 304, endPoint y: 354, distance: 12.4
click at [312, 364] on button "Автор24" at bounding box center [358, 364] width 186 height 19
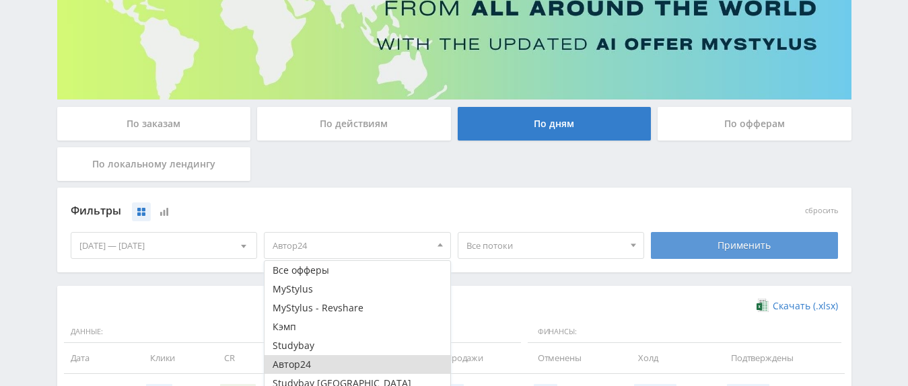
click at [722, 250] on div "Применить" at bounding box center [744, 245] width 187 height 27
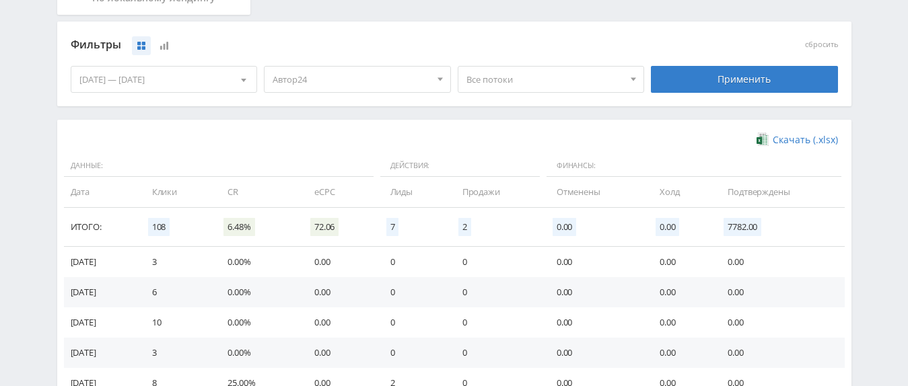
scroll to position [237, 0]
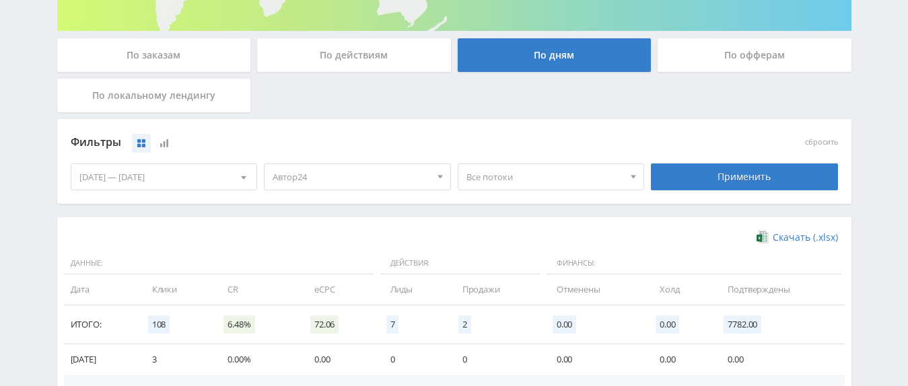
click at [539, 165] on span "Все потоки" at bounding box center [545, 177] width 158 height 26
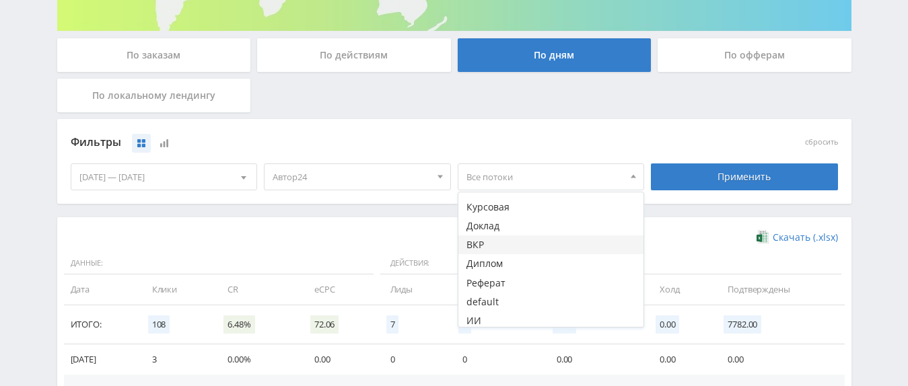
scroll to position [320, 0]
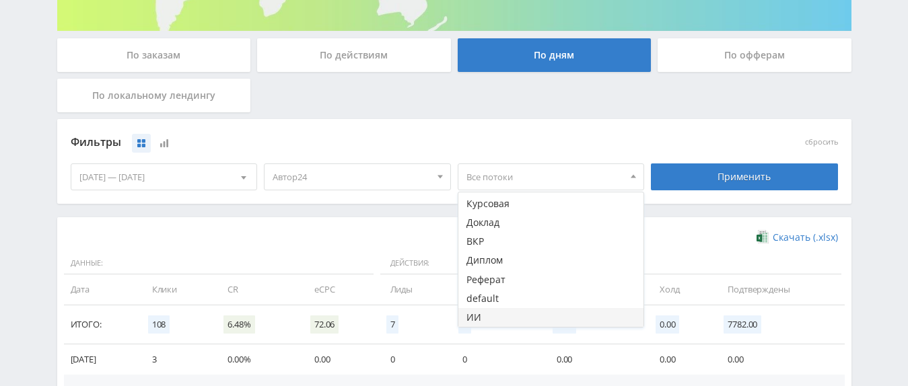
click at [487, 314] on button "ИИ" at bounding box center [551, 317] width 186 height 19
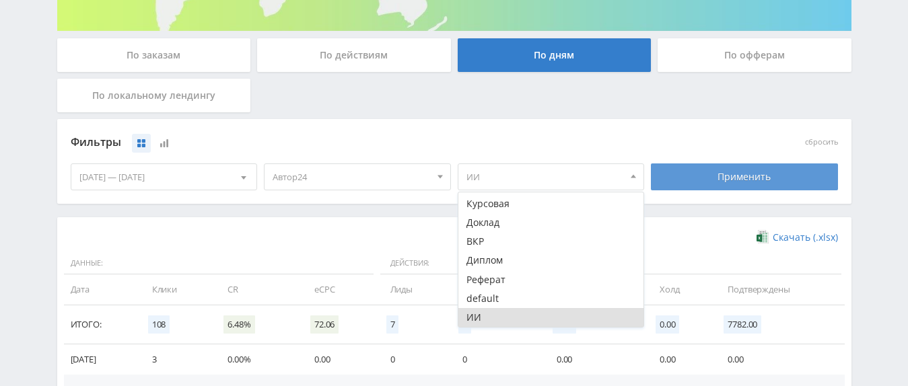
click at [702, 184] on div "Применить" at bounding box center [744, 177] width 187 height 27
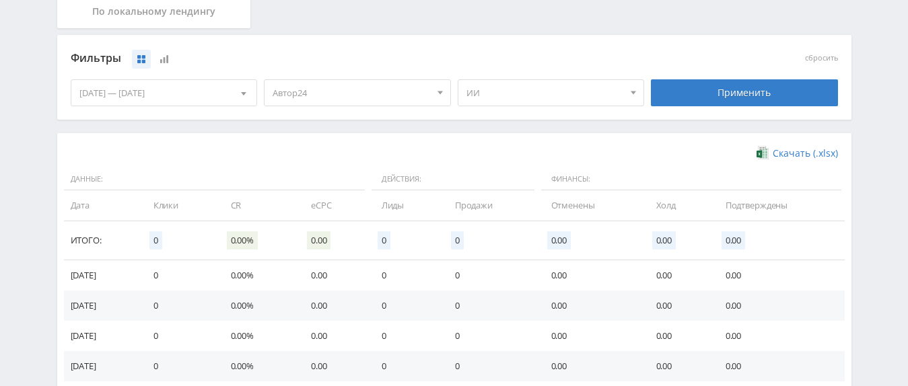
scroll to position [275, 0]
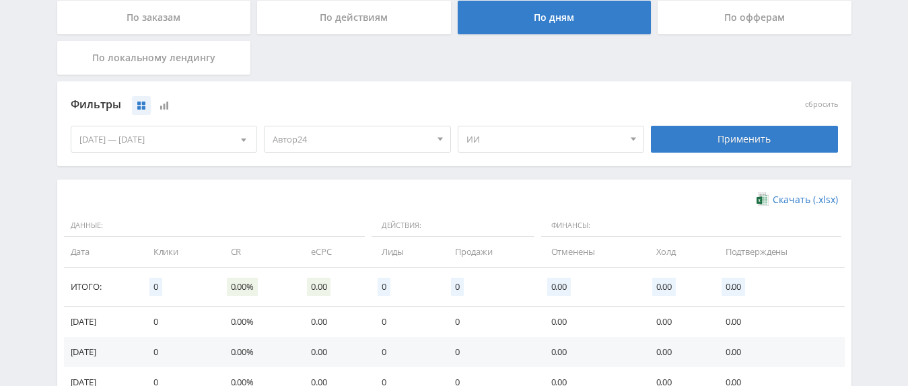
click at [374, 130] on span "Автор24" at bounding box center [352, 140] width 158 height 26
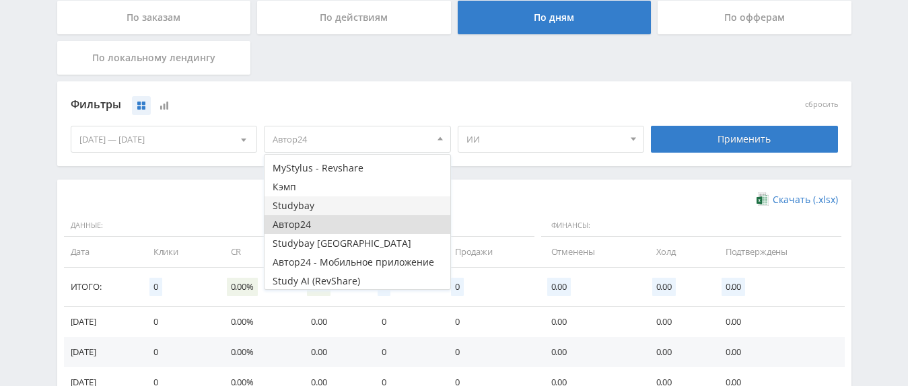
scroll to position [36, 0]
click at [310, 283] on button "Study AI (RevShare)" at bounding box center [358, 279] width 186 height 19
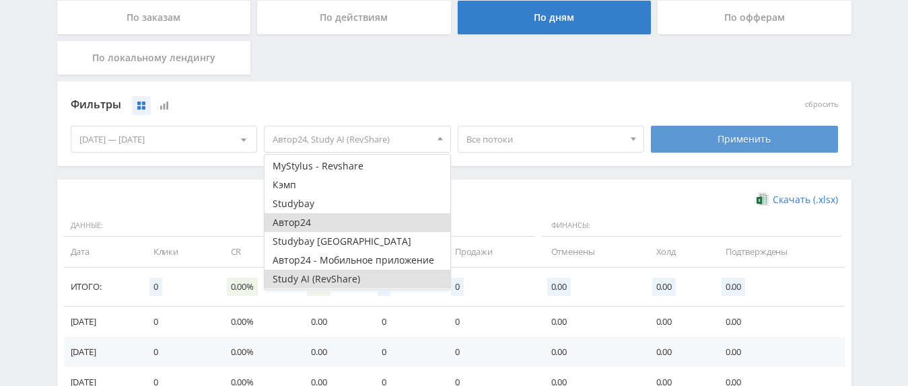
click at [707, 151] on div "Применить" at bounding box center [744, 139] width 187 height 27
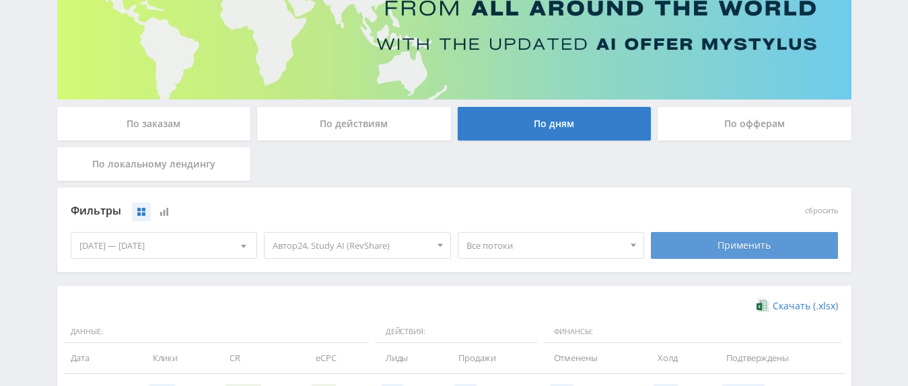
click at [715, 247] on div "Применить" at bounding box center [744, 245] width 187 height 27
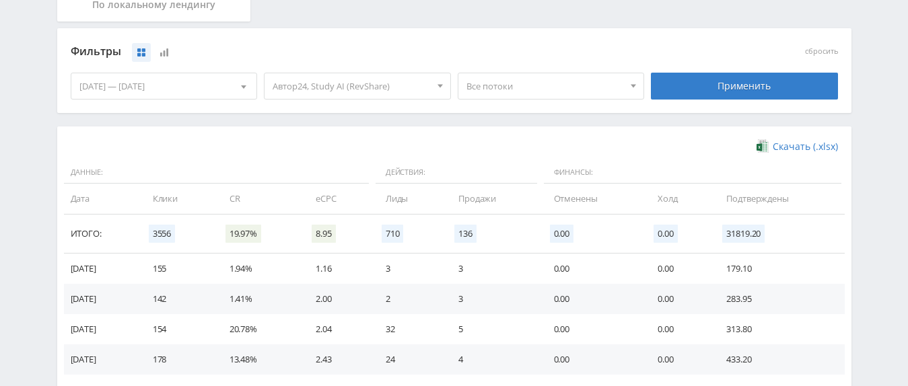
scroll to position [306, 0]
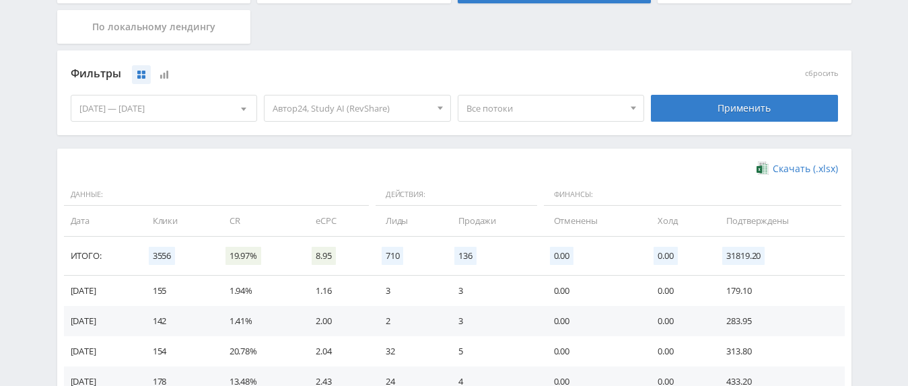
click at [522, 117] on span "Все потоки" at bounding box center [545, 109] width 158 height 26
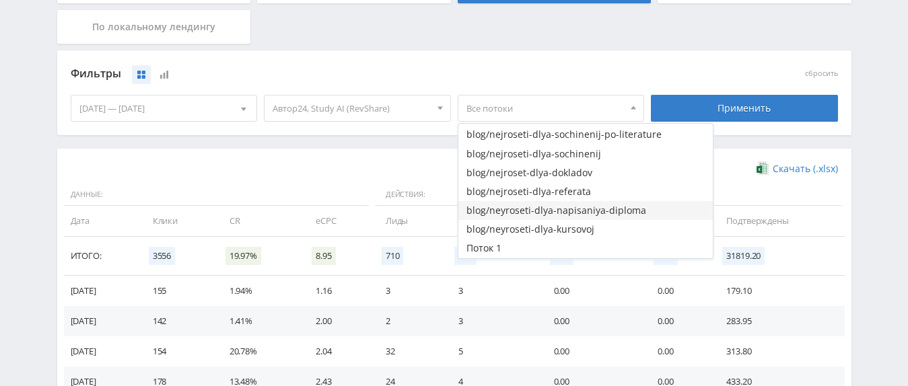
scroll to position [912, 0]
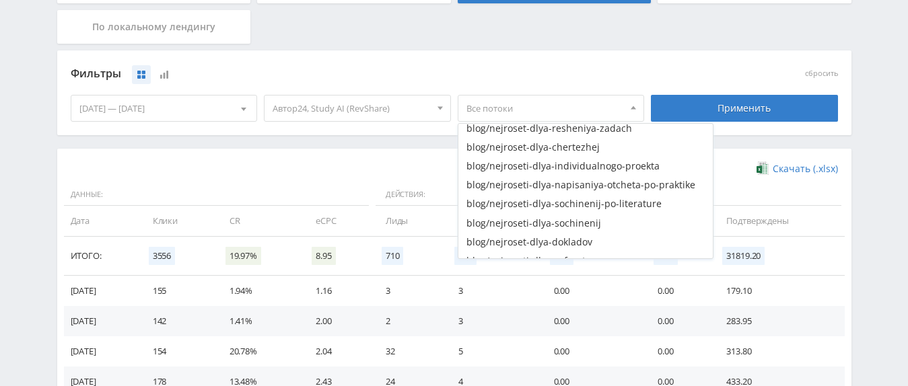
click at [394, 113] on span "Автор24, Study AI (RevShare)" at bounding box center [352, 109] width 158 height 26
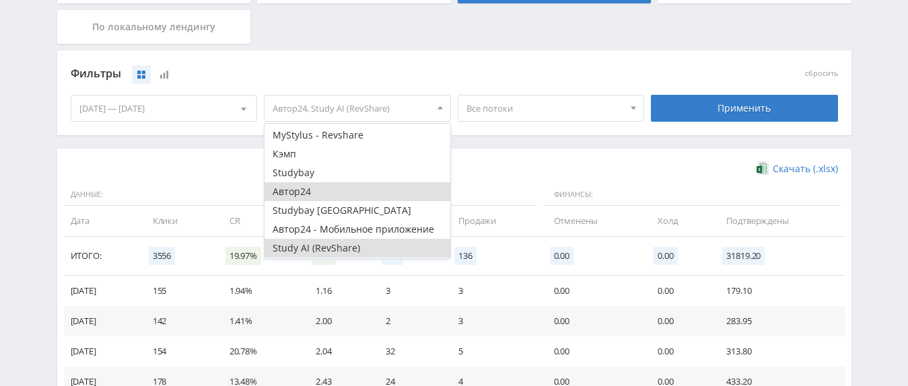
click at [313, 193] on button "Автор24" at bounding box center [358, 191] width 186 height 19
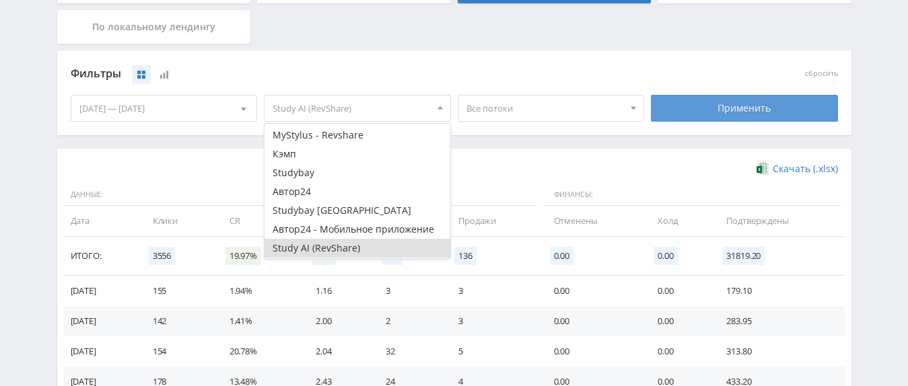
click at [690, 109] on div "Применить" at bounding box center [744, 108] width 187 height 27
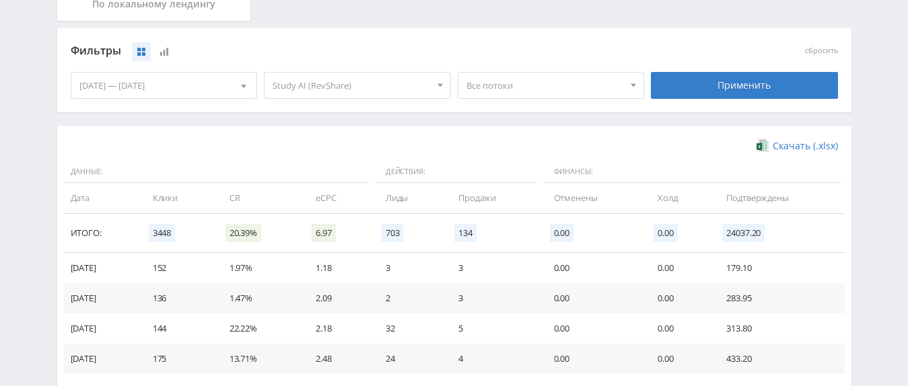
scroll to position [374, 0]
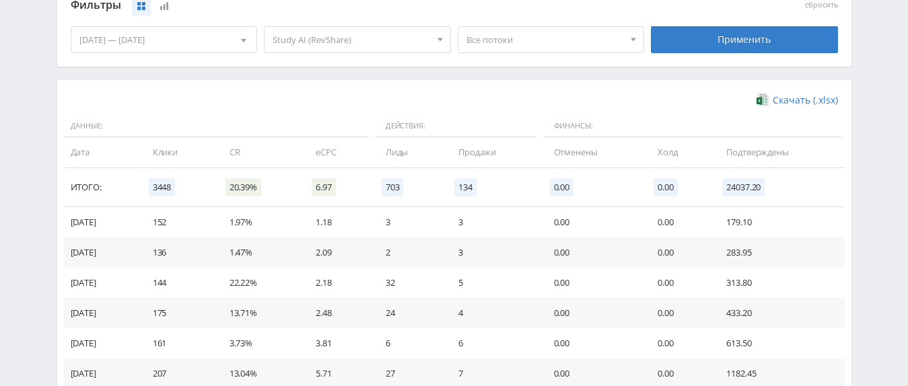
click at [528, 41] on span "Все потоки" at bounding box center [545, 40] width 158 height 26
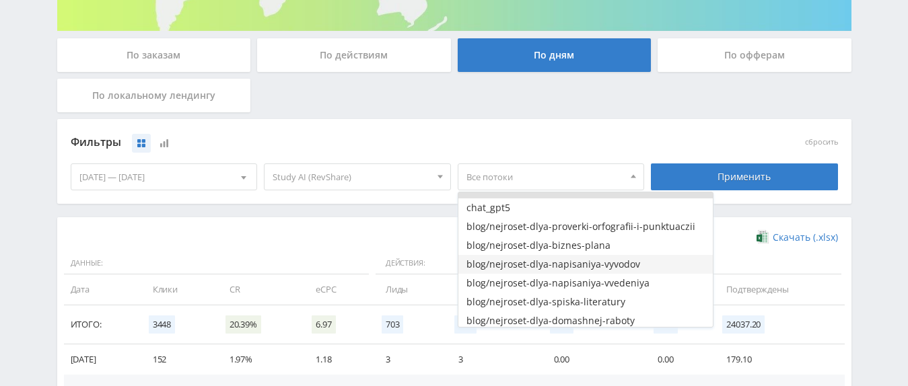
scroll to position [0, 0]
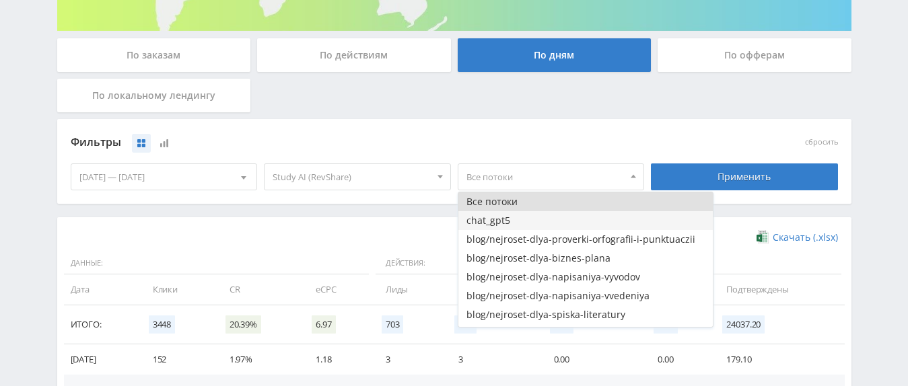
click at [522, 217] on button "chat_gpt5" at bounding box center [585, 220] width 254 height 19
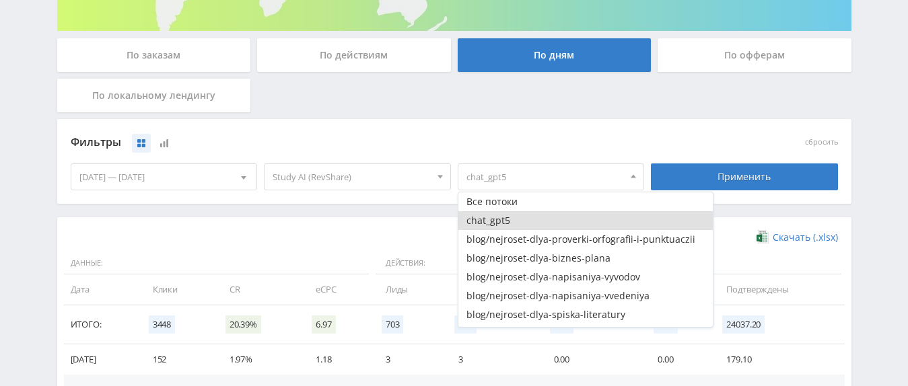
click at [650, 133] on div "сбросить" at bounding box center [745, 143] width 194 height 20
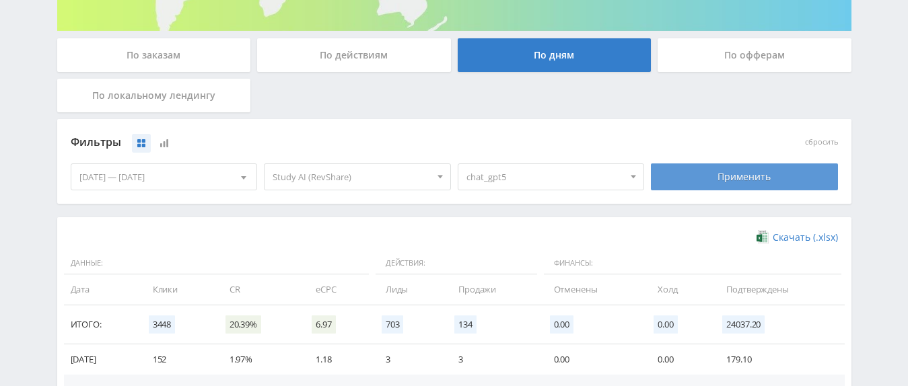
click at [737, 182] on div "Применить" at bounding box center [744, 177] width 187 height 27
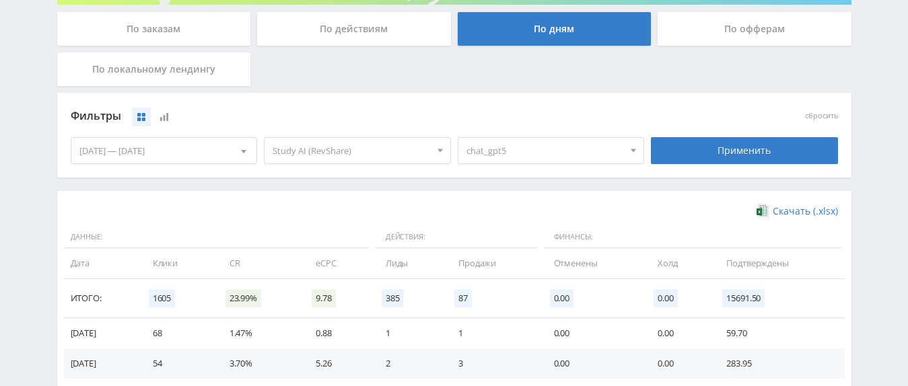
scroll to position [374, 0]
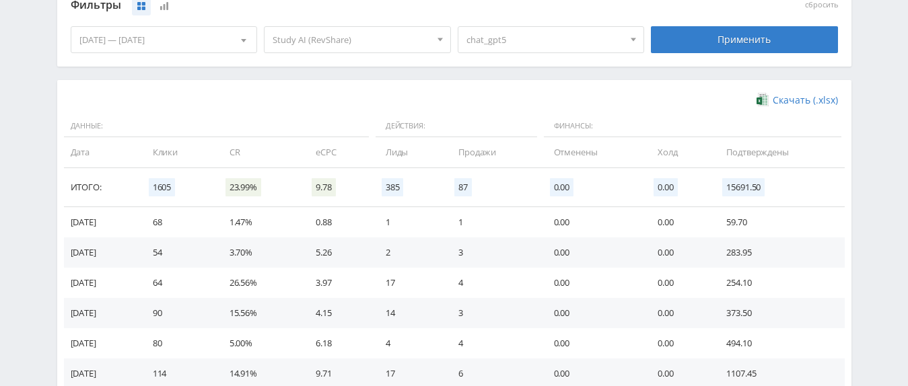
click at [395, 36] on span "Study AI (RevShare)" at bounding box center [352, 40] width 158 height 26
